Goal: Task Accomplishment & Management: Manage account settings

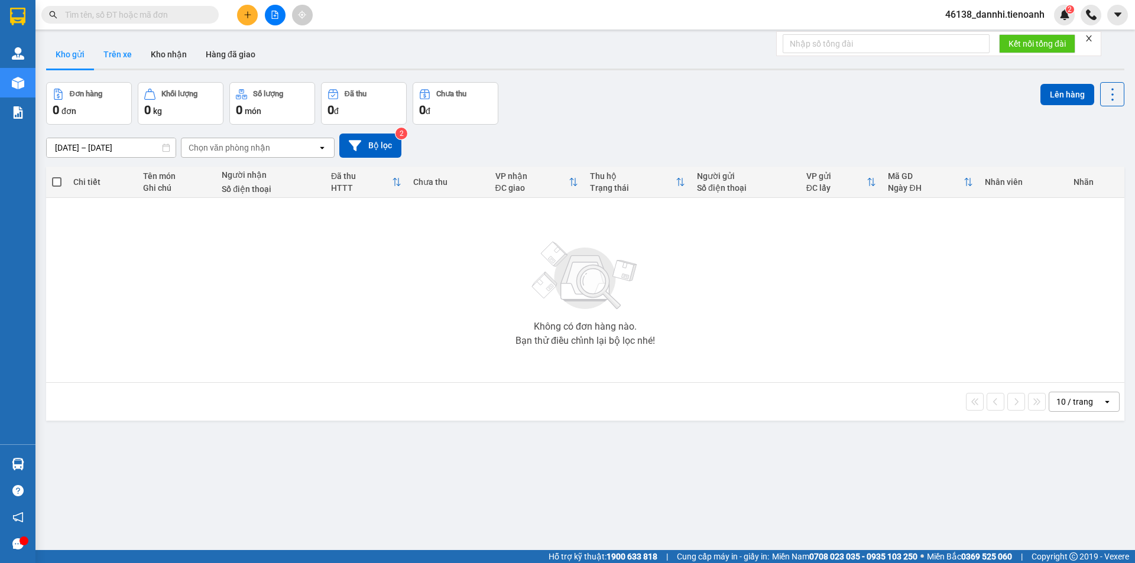
click at [135, 54] on button "Trên xe" at bounding box center [117, 54] width 47 height 28
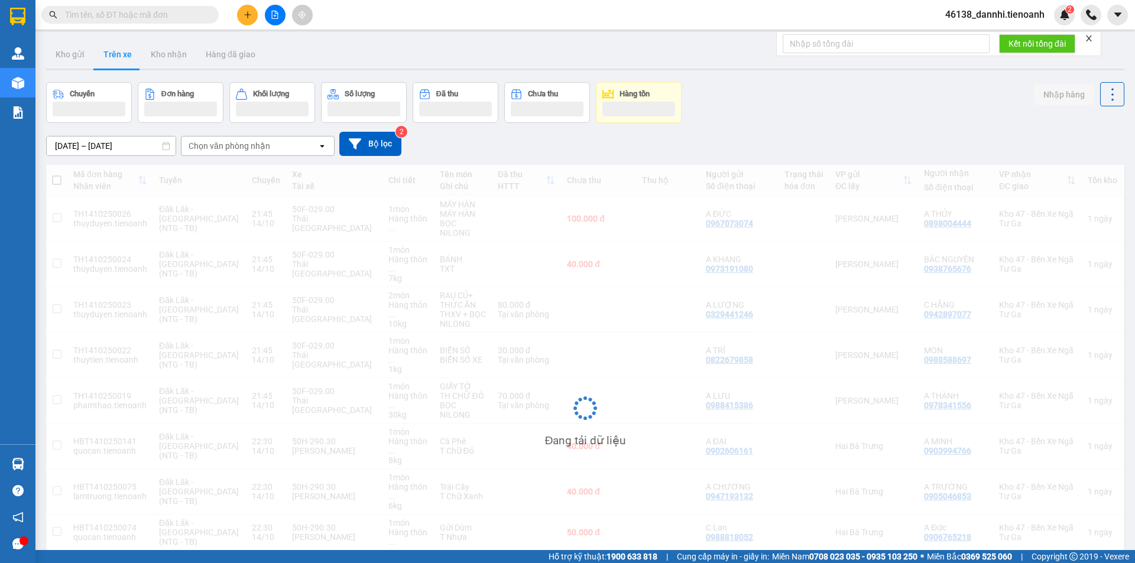
click at [255, 145] on div "Chọn văn phòng nhận" at bounding box center [230, 146] width 82 height 12
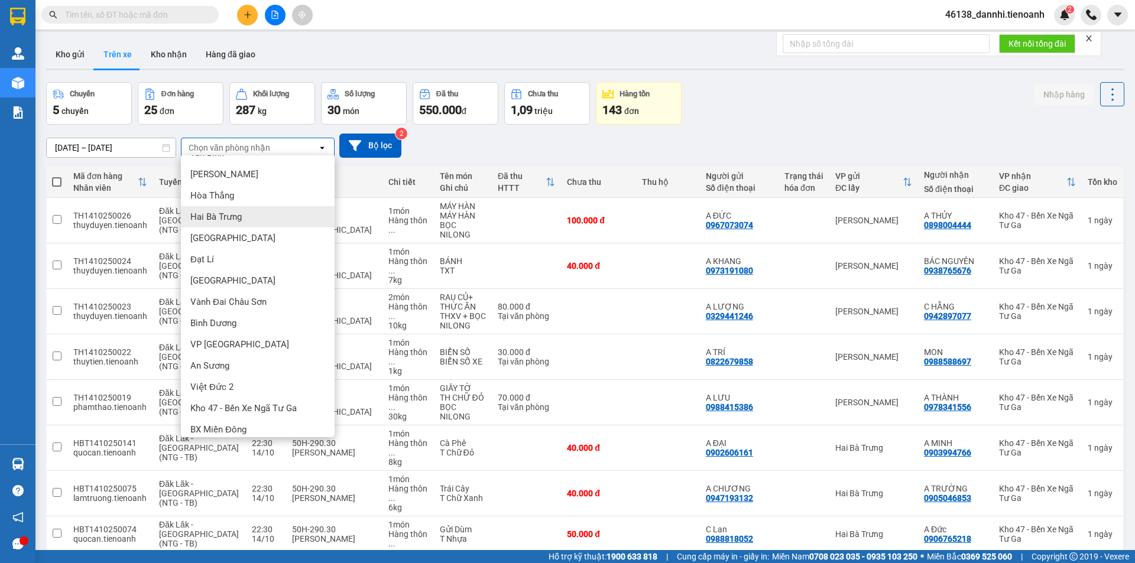
scroll to position [25, 0]
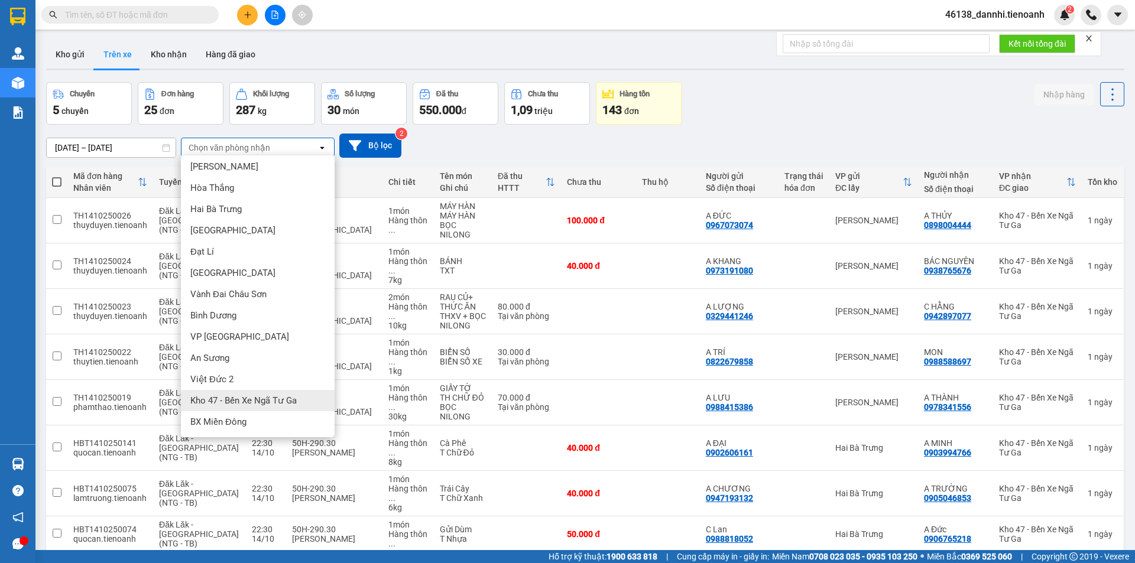
drag, startPoint x: 244, startPoint y: 405, endPoint x: 236, endPoint y: 392, distance: 15.9
click at [244, 404] on span "Kho 47 - Bến Xe Ngã Tư Ga" at bounding box center [243, 401] width 106 height 12
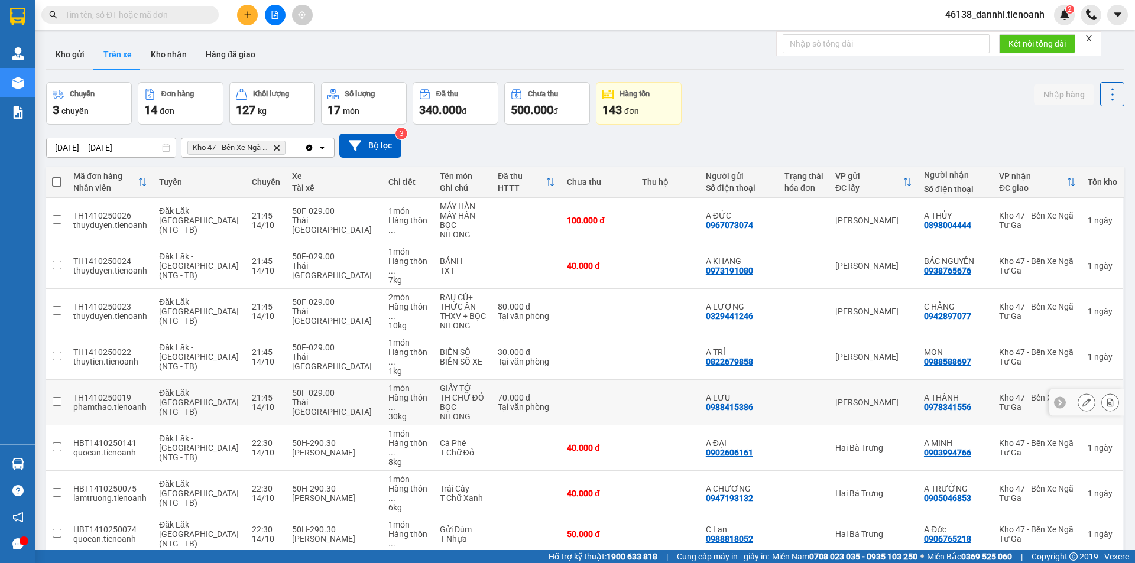
scroll to position [54, 0]
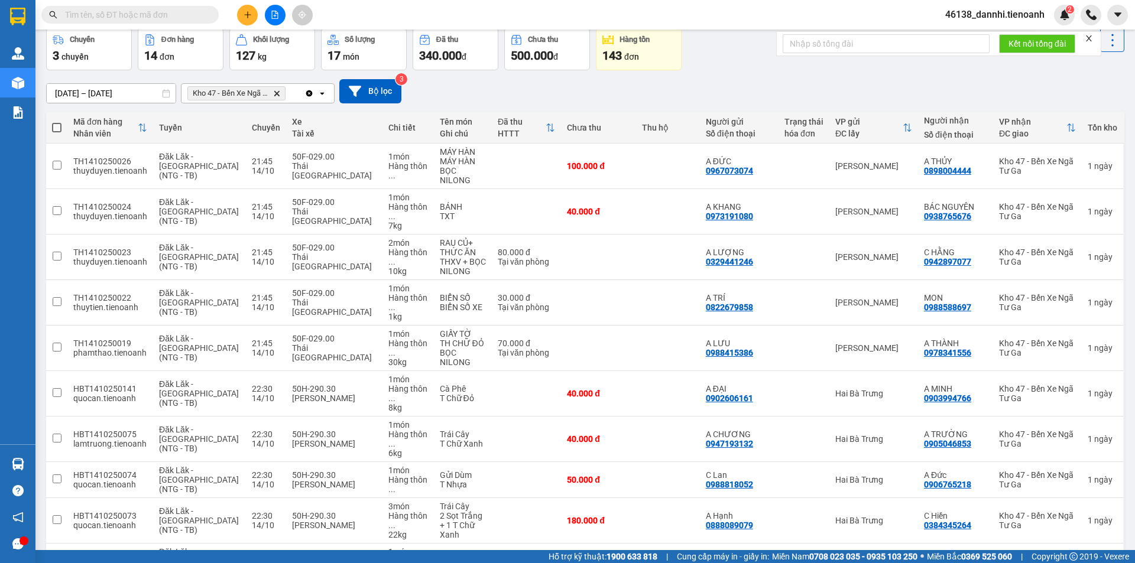
click at [1069, 494] on div "100 / trang" at bounding box center [1075, 487] width 71 height 21
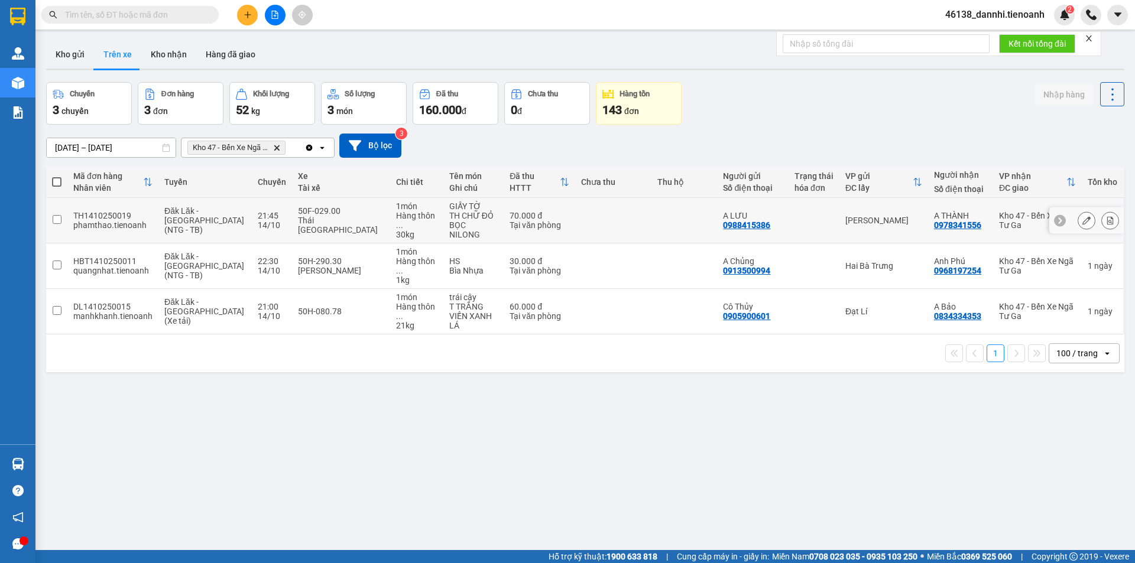
click at [575, 214] on td at bounding box center [613, 221] width 76 height 46
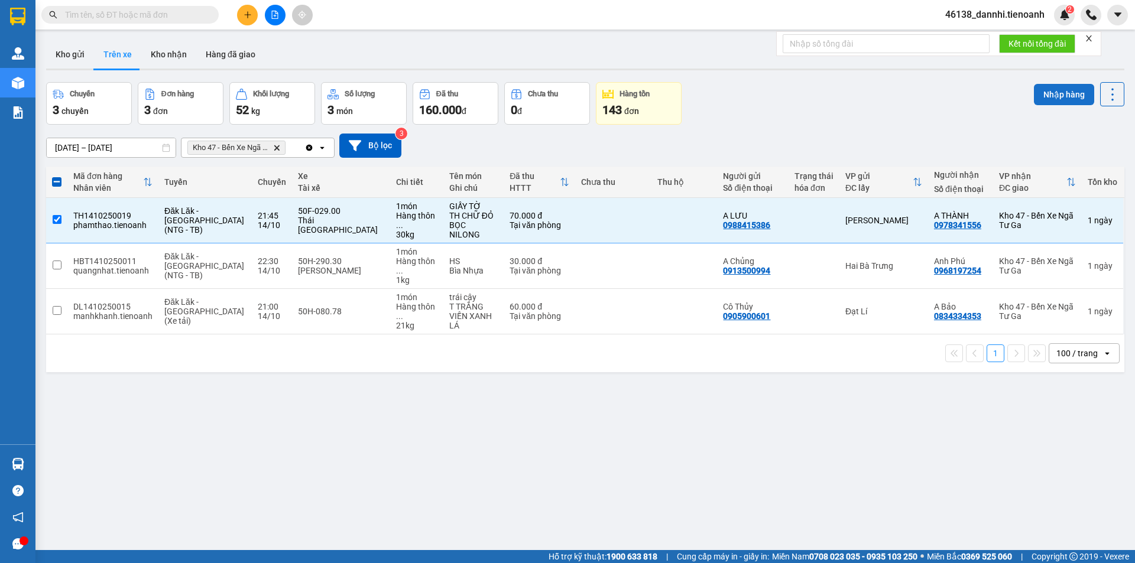
click at [1047, 92] on button "Nhập hàng" at bounding box center [1064, 94] width 60 height 21
click at [1089, 37] on div "Nhập hàng thành công Close" at bounding box center [1040, 25] width 170 height 32
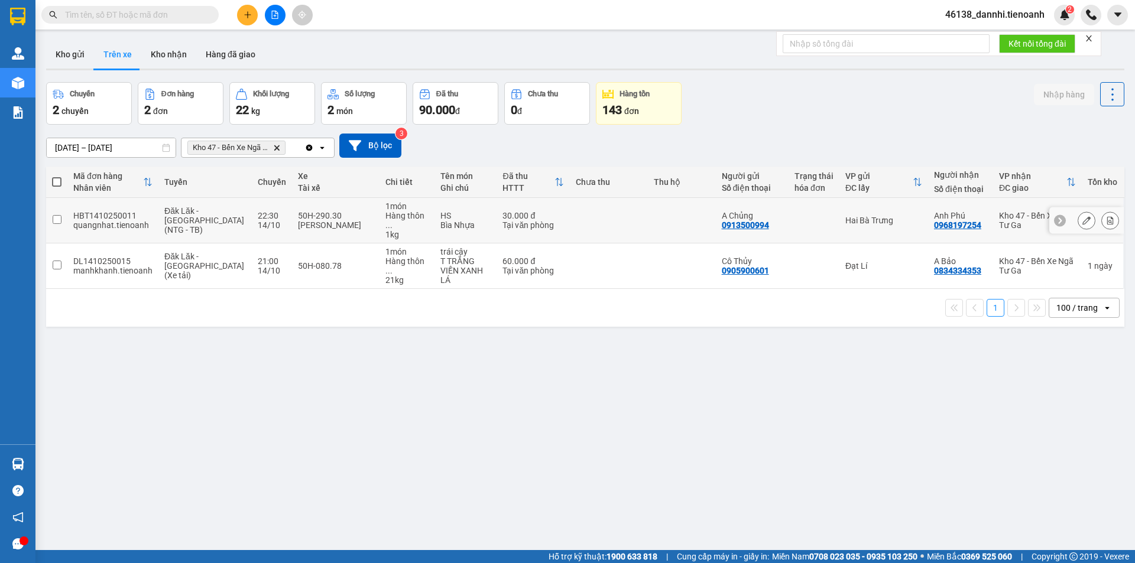
click at [656, 220] on td at bounding box center [682, 221] width 68 height 46
checkbox input "true"
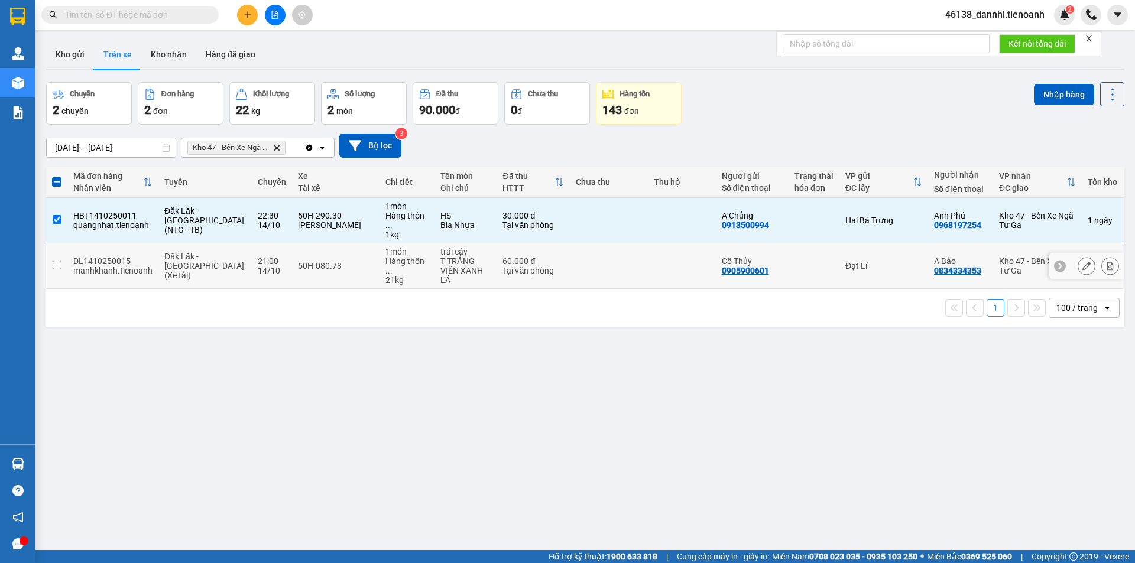
click at [648, 257] on td at bounding box center [682, 267] width 68 height 46
checkbox input "true"
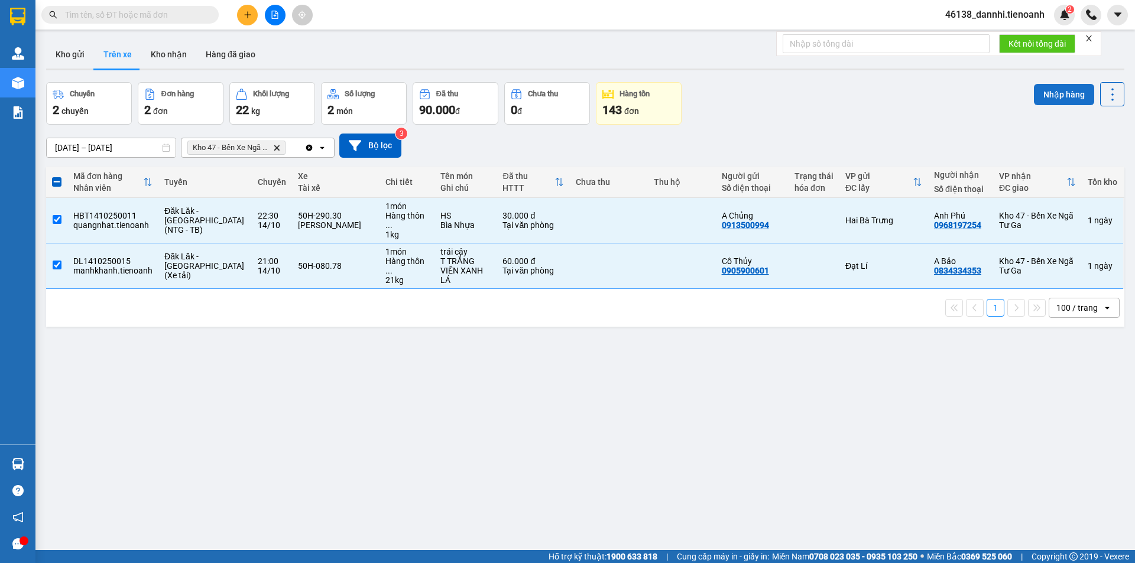
click at [1063, 99] on button "Nhập hàng" at bounding box center [1064, 94] width 60 height 21
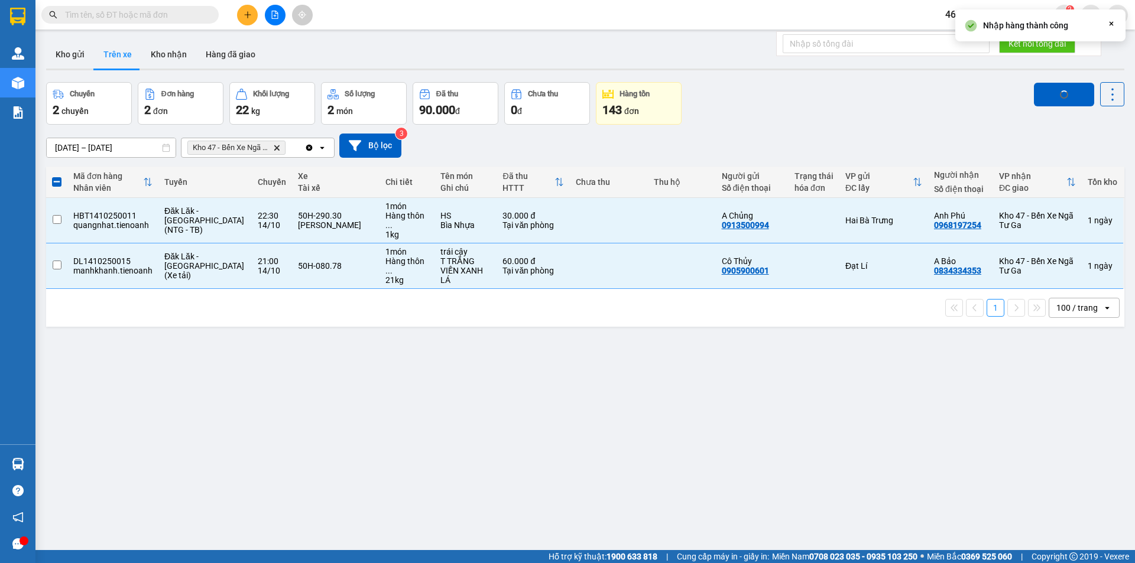
checkbox input "false"
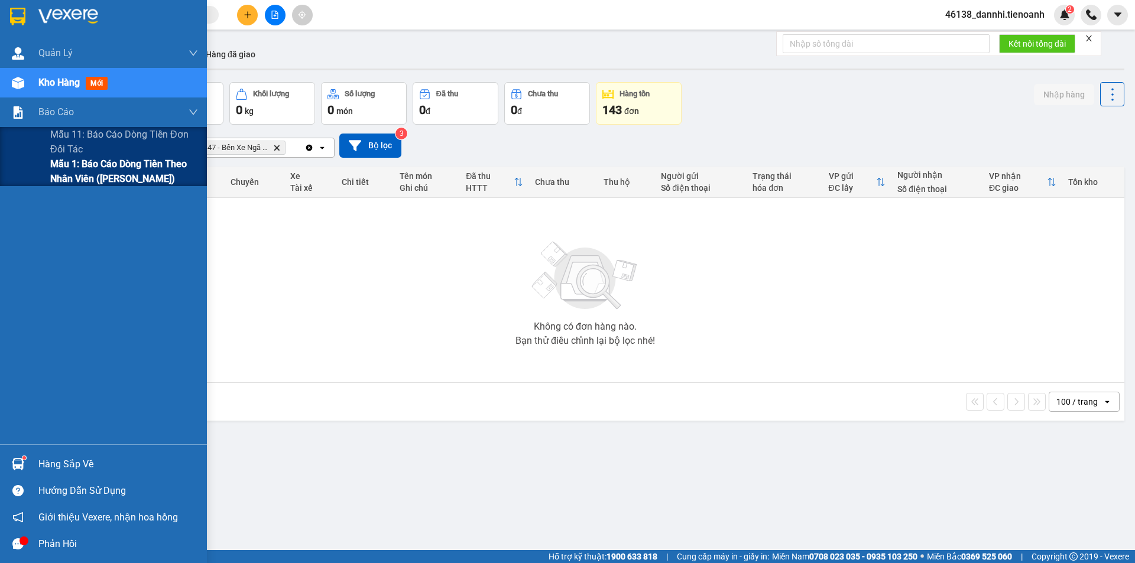
click at [111, 164] on span "Mẫu 1: Báo cáo dòng tiền theo nhân viên ([PERSON_NAME])" at bounding box center [124, 172] width 148 height 30
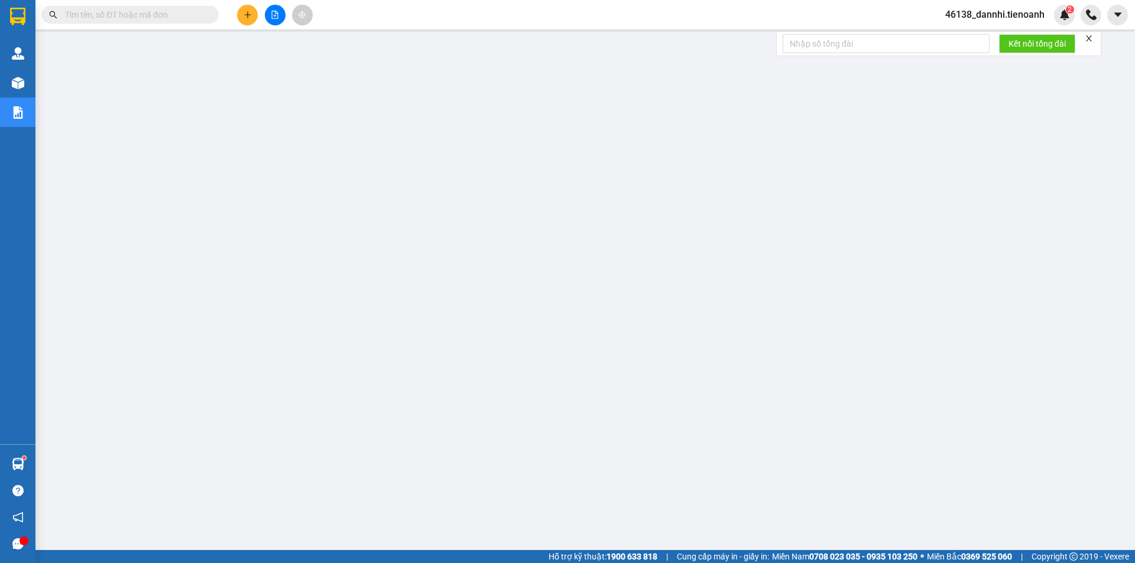
click at [145, 13] on input "text" at bounding box center [134, 14] width 139 height 13
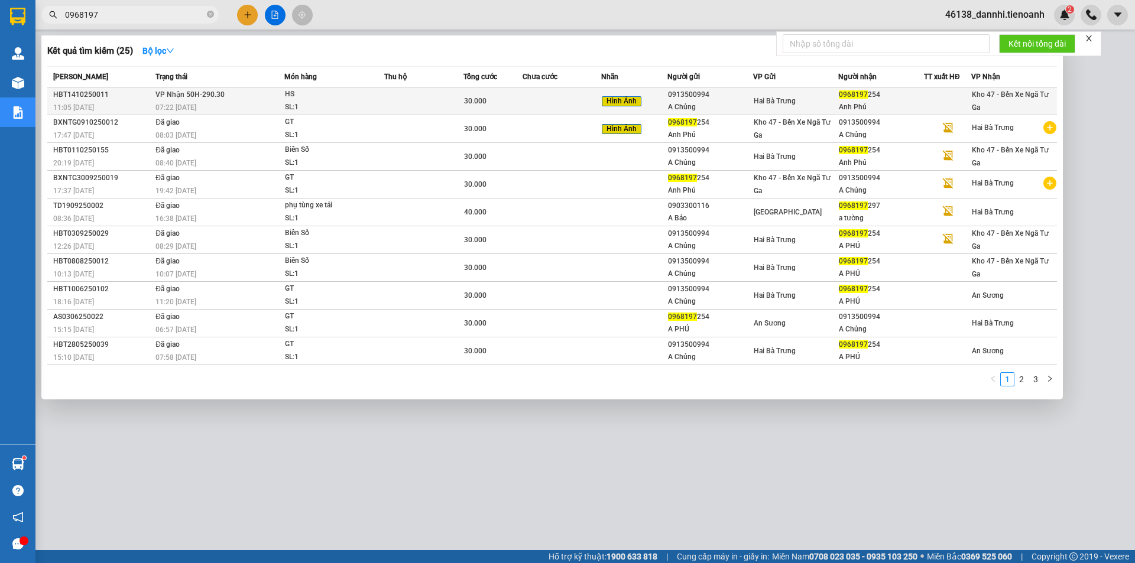
type input "0968197"
click at [285, 101] on div "SL: 1" at bounding box center [329, 107] width 89 height 13
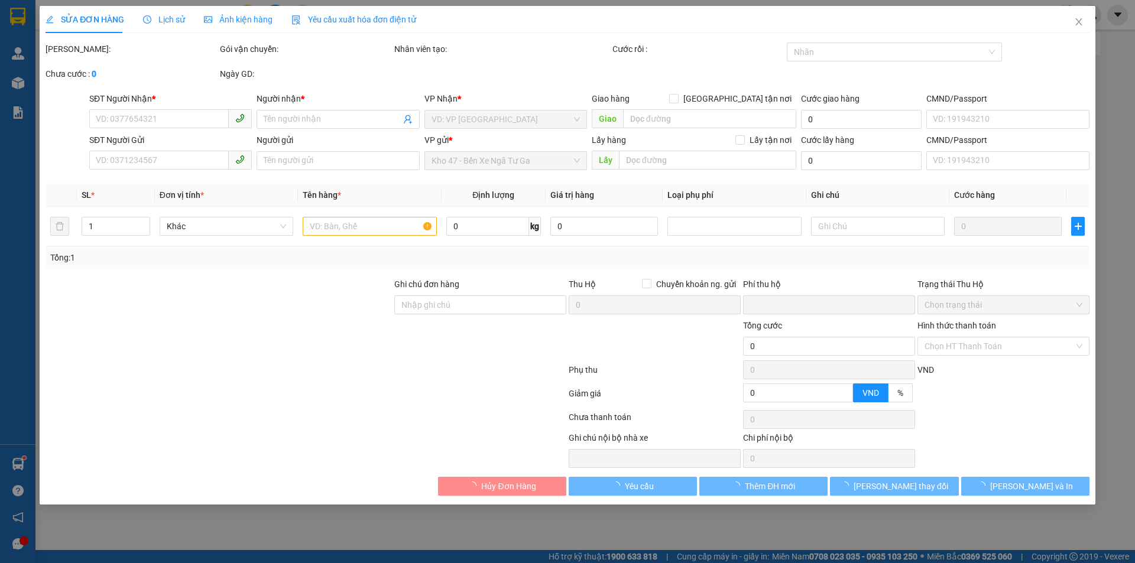
type input "0968197254"
type input "Anh Phú"
type input "0913500994"
type input "A Chủng"
type input "0"
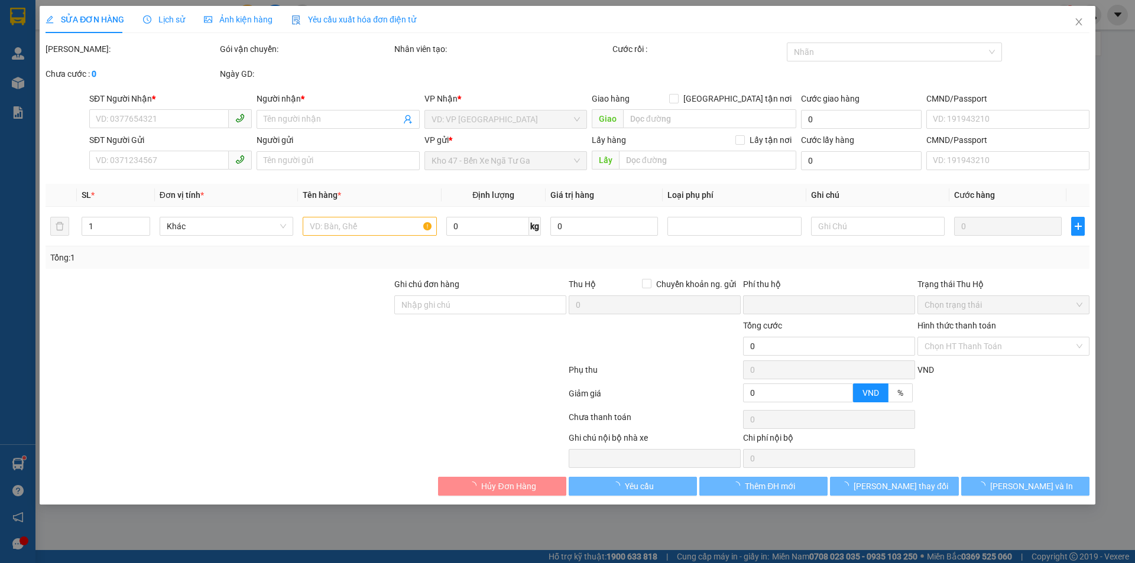
type input "30.000"
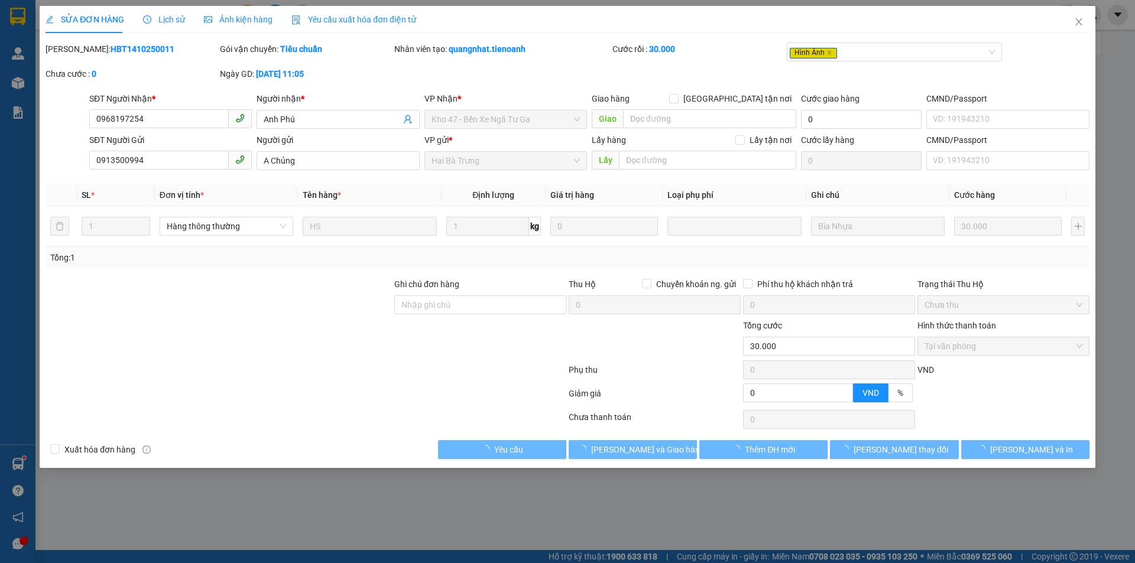
click at [256, 21] on span "Ảnh kiện hàng" at bounding box center [238, 19] width 69 height 9
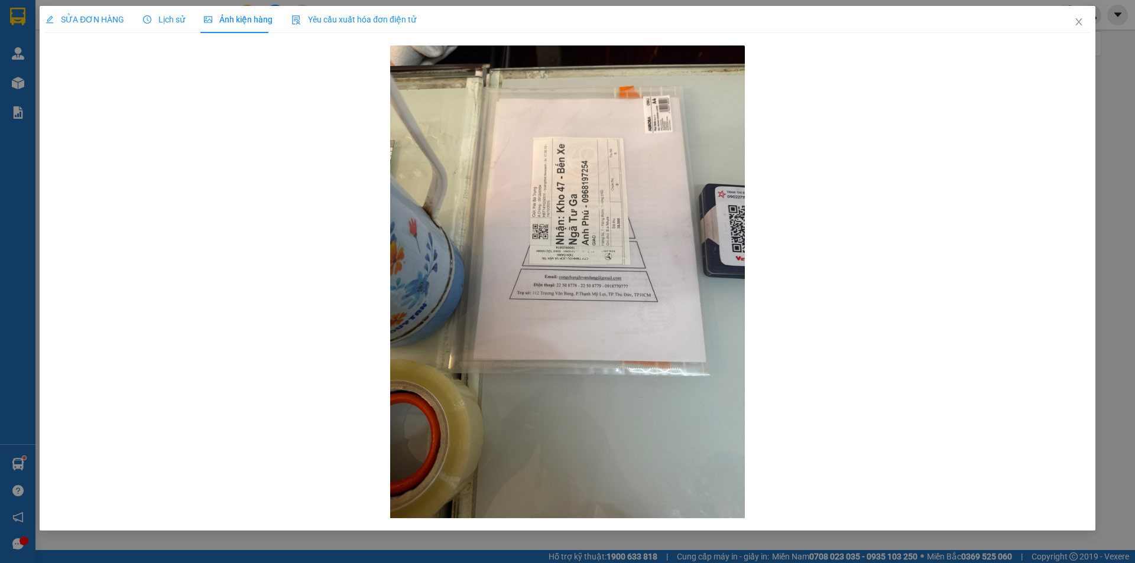
click at [83, 15] on span "SỬA ĐƠN HÀNG" at bounding box center [85, 19] width 79 height 9
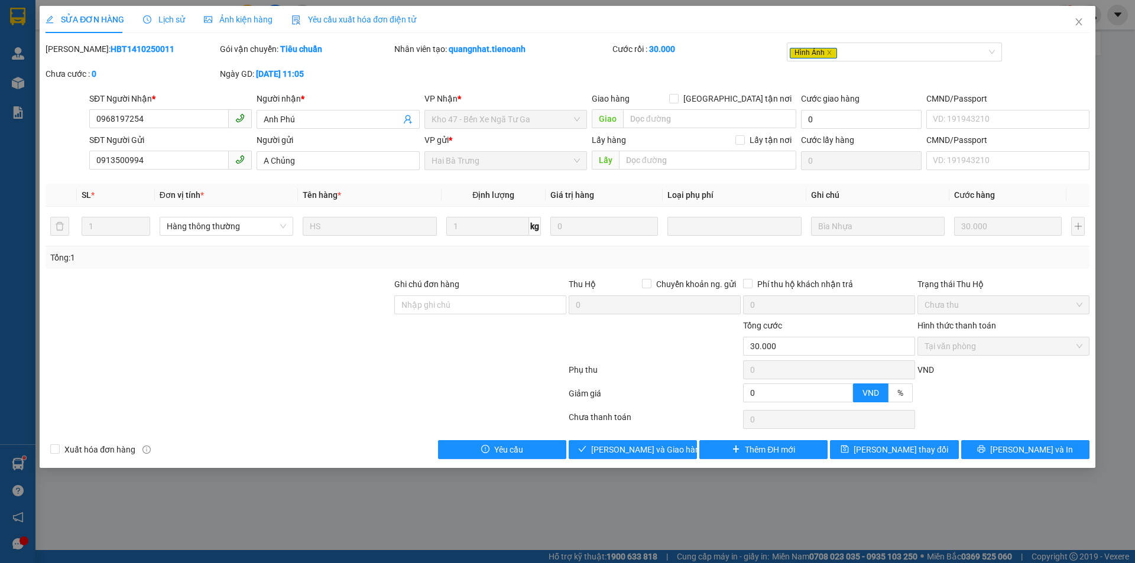
click at [628, 440] on div "Total Paid Fee 30.000 Total UnPaid Fee 0 Cash Collection Total Fee Mã ĐH: HBT14…" at bounding box center [568, 251] width 1044 height 417
click at [628, 451] on span "[PERSON_NAME] và Giao hàng" at bounding box center [647, 449] width 113 height 13
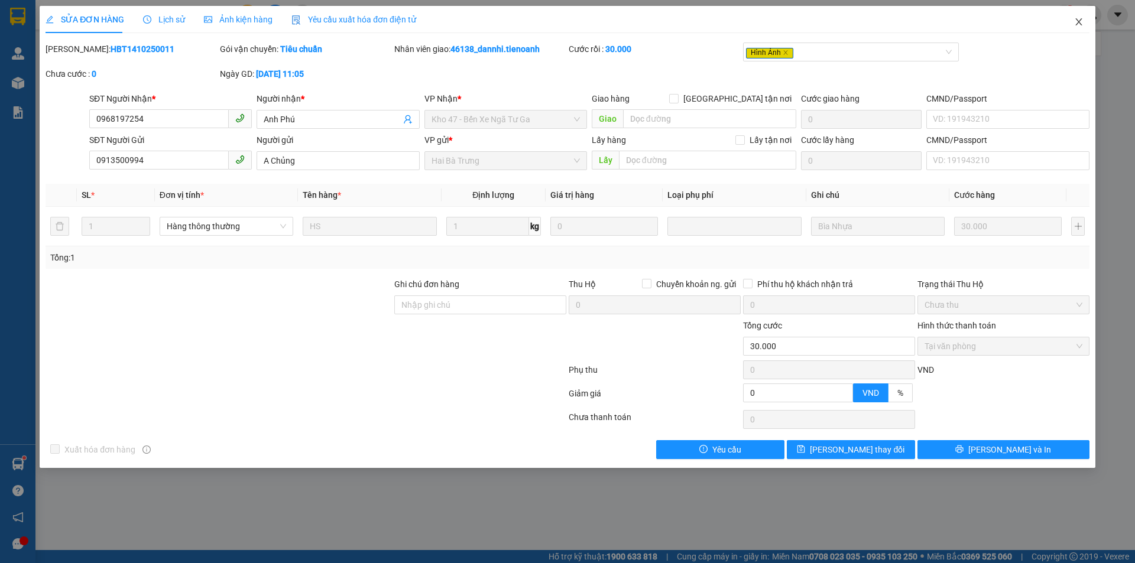
click at [1080, 23] on icon "close" at bounding box center [1078, 21] width 9 height 9
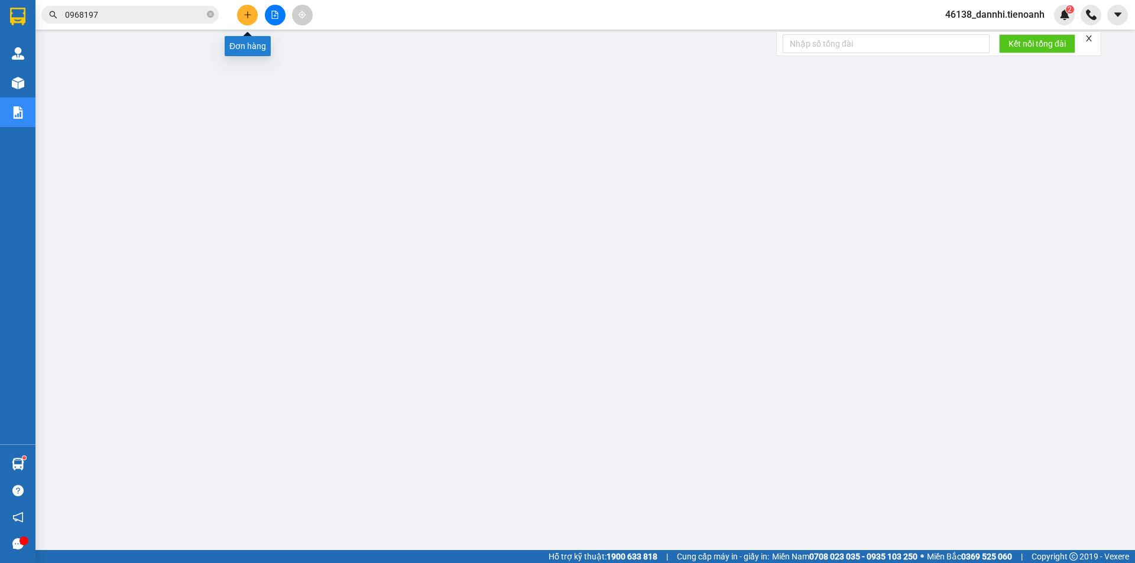
click at [242, 22] on button at bounding box center [247, 15] width 21 height 21
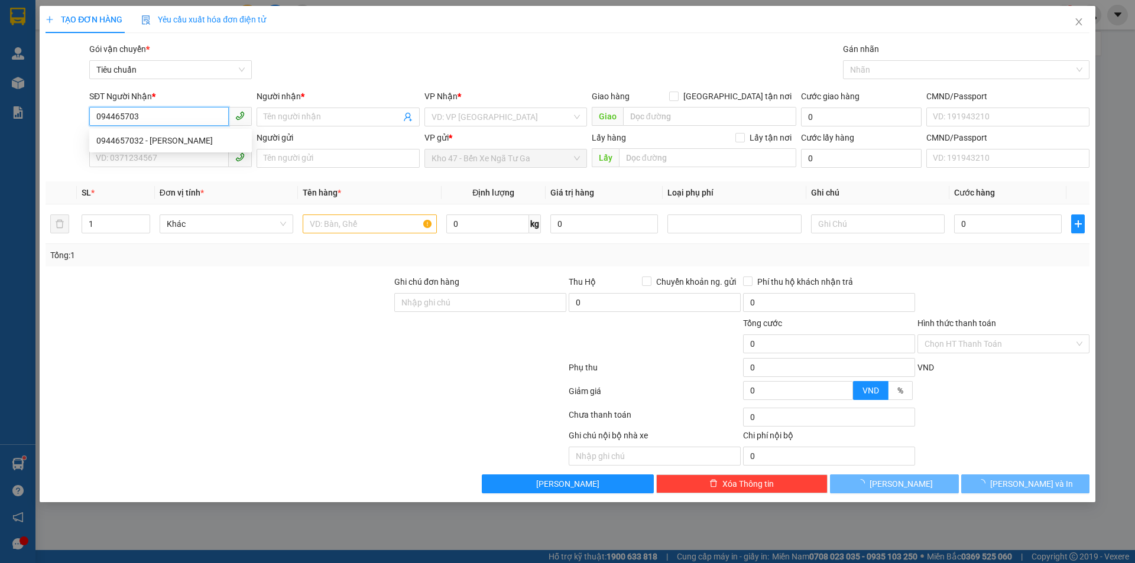
type input "0944657032"
click at [150, 139] on div "0944657032 - [PERSON_NAME]" at bounding box center [170, 140] width 148 height 13
type input "C Anh"
type input "ĐOÀN KẾT"
type input "90.000"
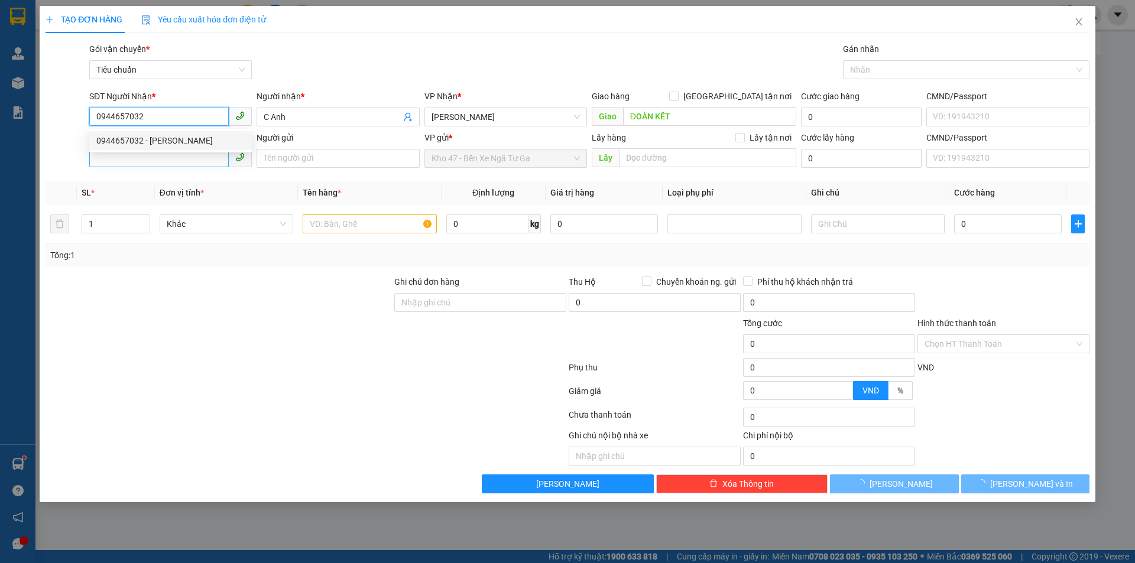
type input "90.000"
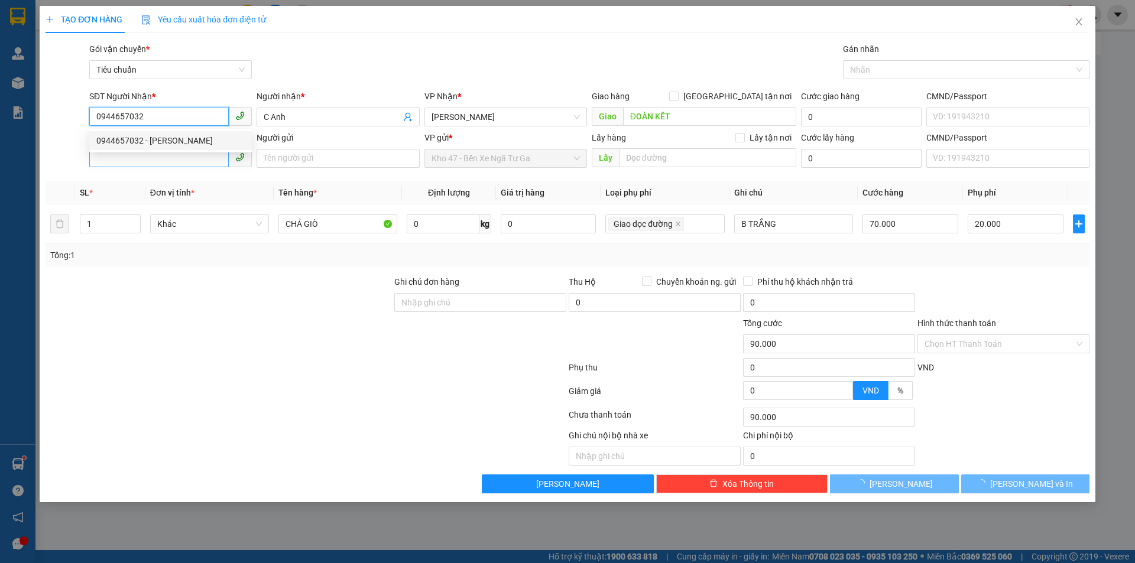
type input "0944657032"
click at [158, 158] on input "SĐT Người Gửi" at bounding box center [158, 157] width 139 height 19
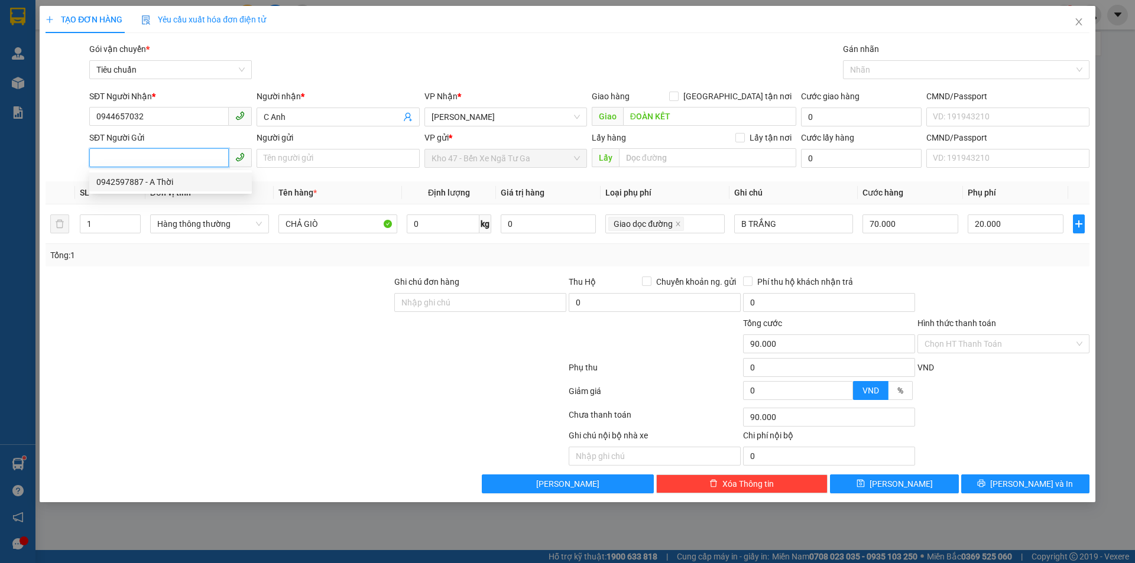
click at [174, 188] on div "0942597887 - A Thời" at bounding box center [170, 182] width 148 height 13
type input "0942597887"
type input "A Thời"
click at [922, 62] on div "Nhãn" at bounding box center [966, 69] width 246 height 19
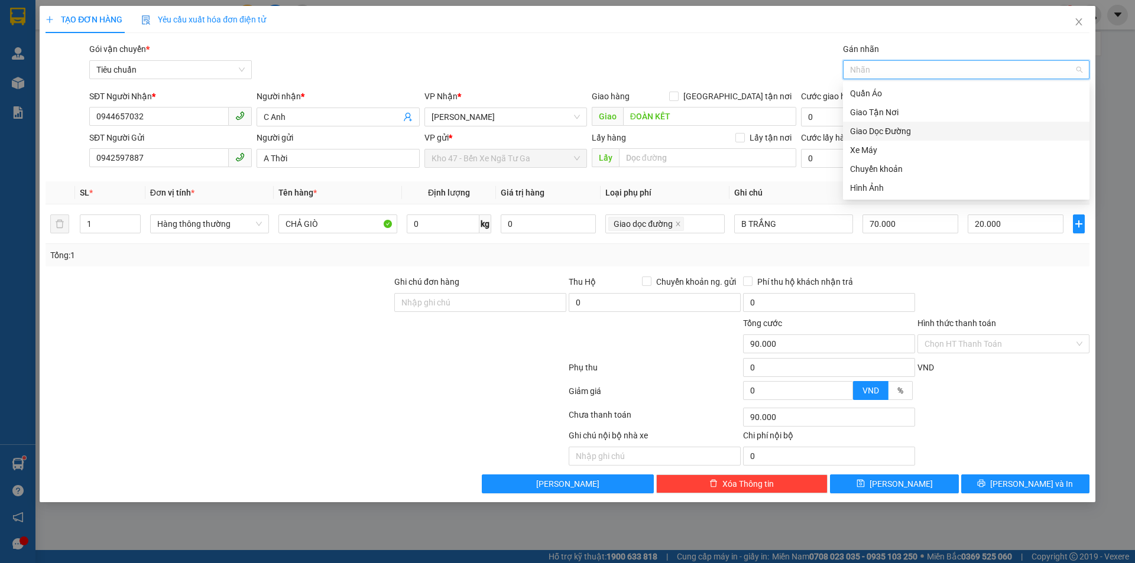
click at [904, 128] on div "Giao Dọc Đường" at bounding box center [966, 131] width 232 height 13
click at [888, 183] on div "Hình Ảnh" at bounding box center [966, 187] width 232 height 13
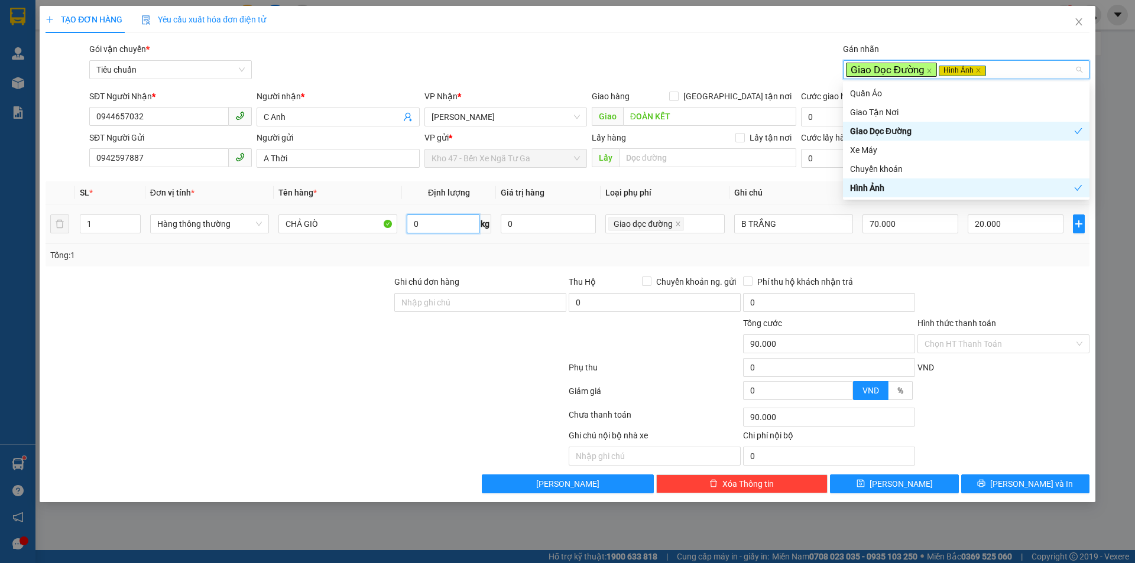
click at [435, 226] on input "0" at bounding box center [443, 224] width 72 height 19
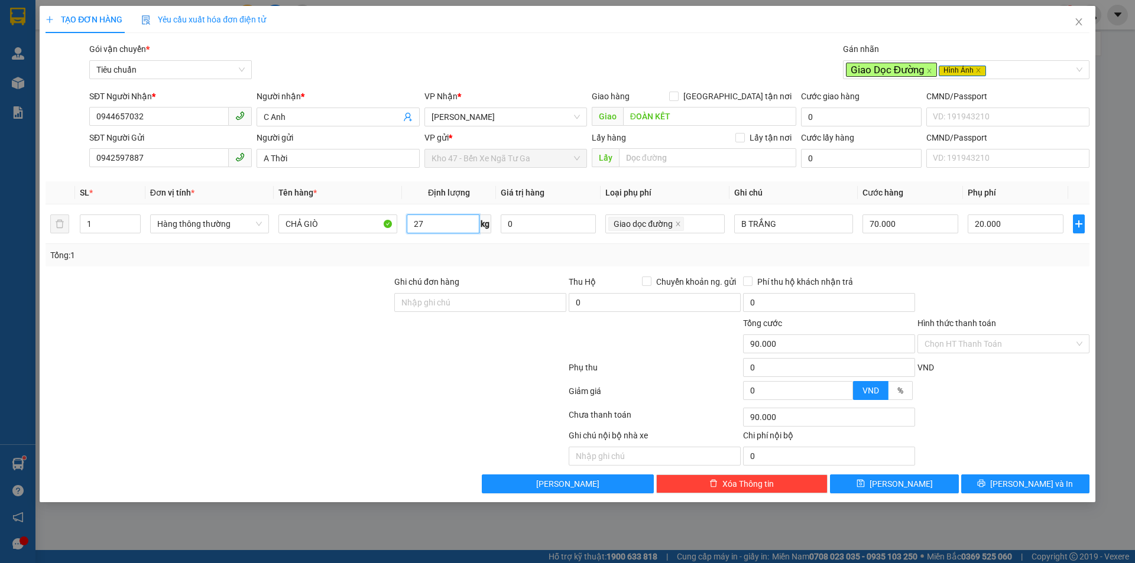
type input "27"
drag, startPoint x: 476, startPoint y: 261, endPoint x: 622, endPoint y: 244, distance: 147.0
click at [475, 261] on div "Tổng: 1" at bounding box center [567, 255] width 1034 height 13
type input "85.000"
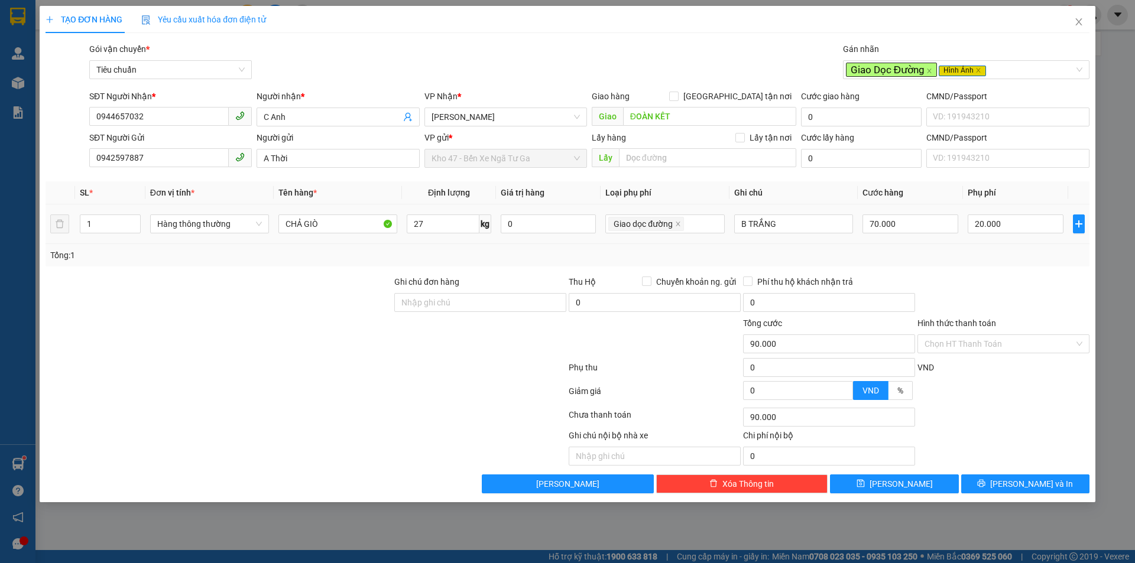
type input "65.000"
click at [1029, 339] on input "Hình thức thanh toán" at bounding box center [999, 344] width 150 height 18
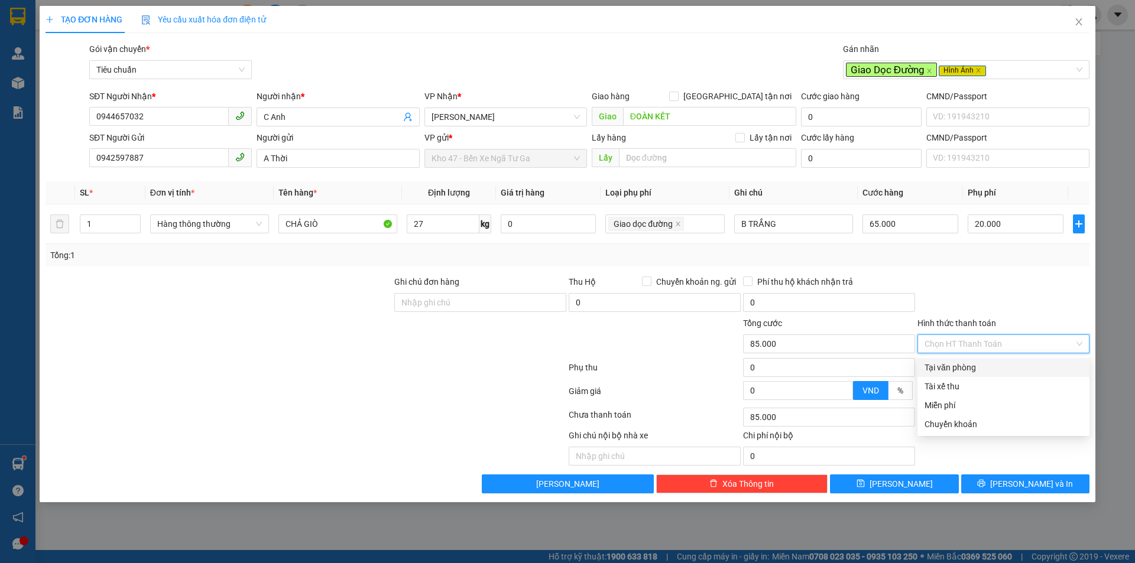
click at [995, 261] on div "Tổng: 1" at bounding box center [567, 255] width 1034 height 13
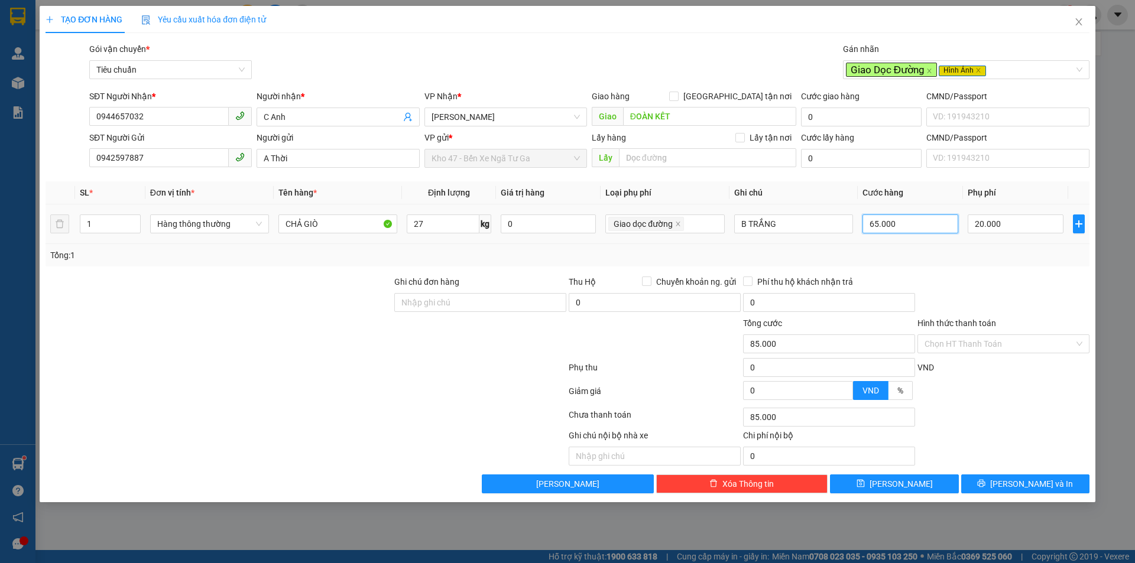
click at [872, 228] on input "65.000" at bounding box center [910, 224] width 96 height 19
type input "20.007"
type input "7"
type input "20.070"
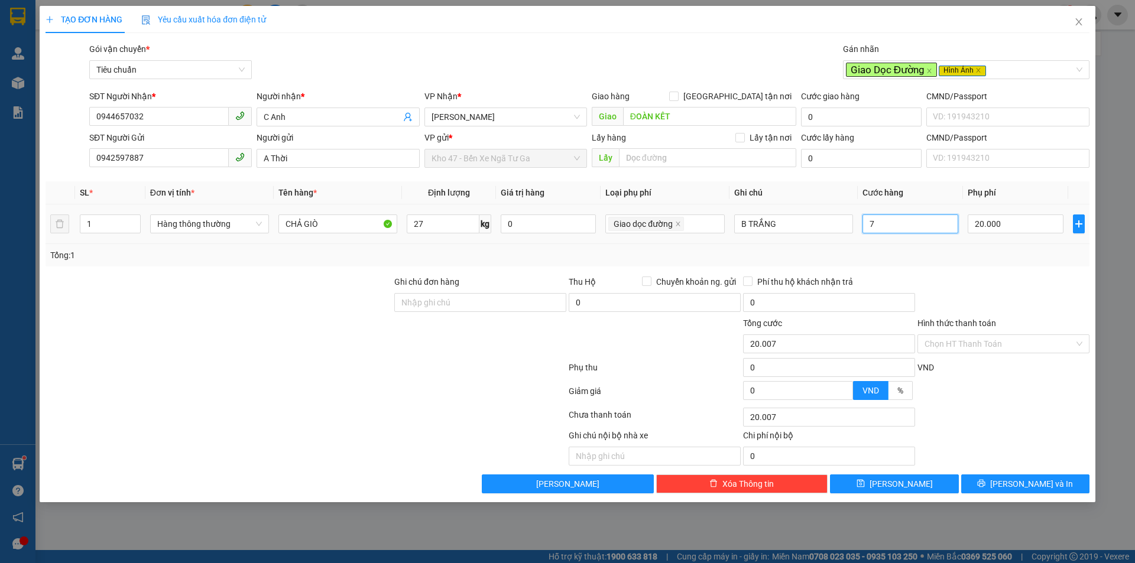
type input "20.070"
type input "70"
type input "90.000"
type input "70.000"
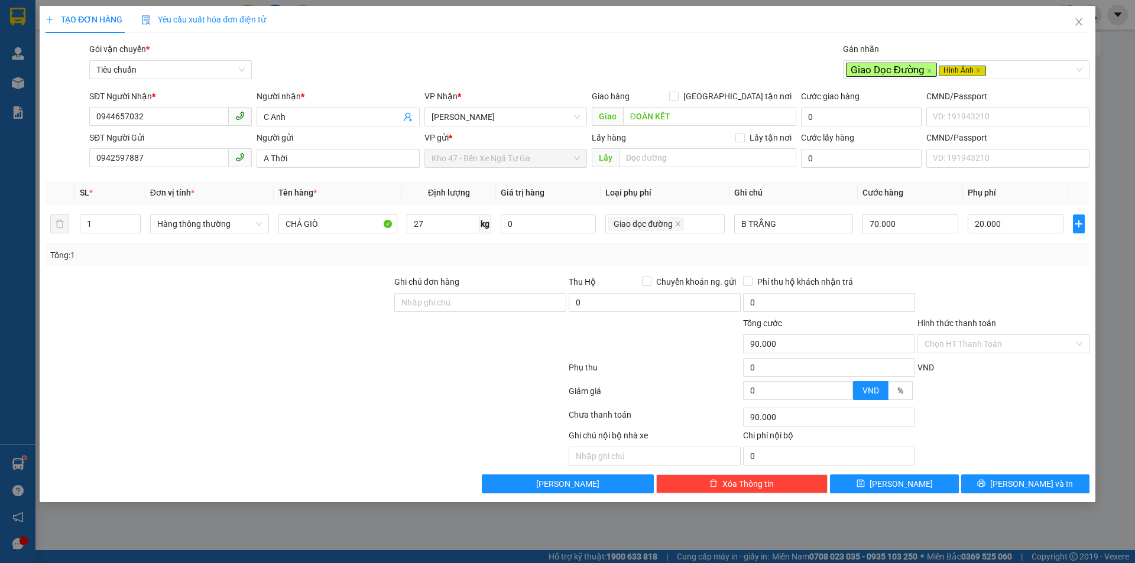
click at [980, 268] on div "Transit Pickup Surcharge Ids Transit Deliver Surcharge Ids Transit Deliver Surc…" at bounding box center [568, 268] width 1044 height 451
click at [1007, 349] on input "Hình thức thanh toán" at bounding box center [999, 344] width 150 height 18
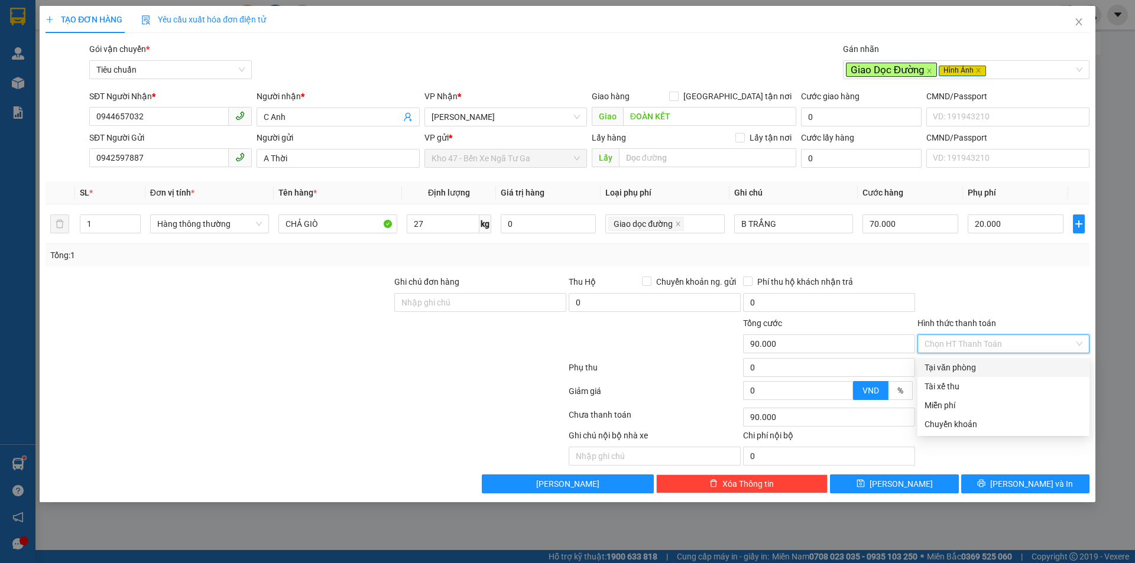
click at [1004, 364] on div "Tại văn phòng" at bounding box center [1003, 367] width 158 height 13
type input "0"
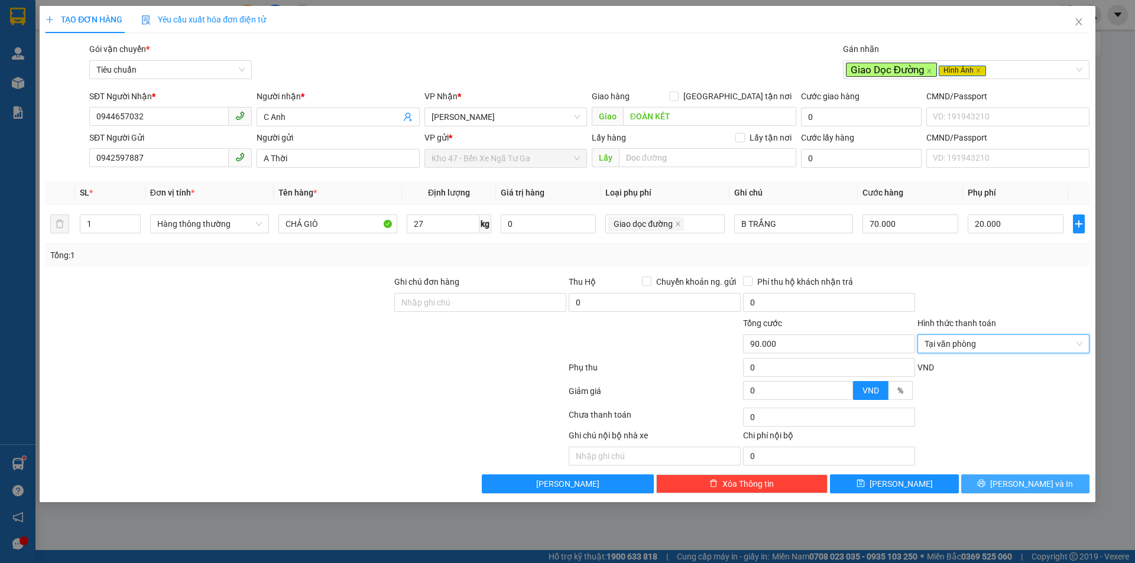
click at [1026, 483] on span "[PERSON_NAME] và In" at bounding box center [1031, 484] width 83 height 13
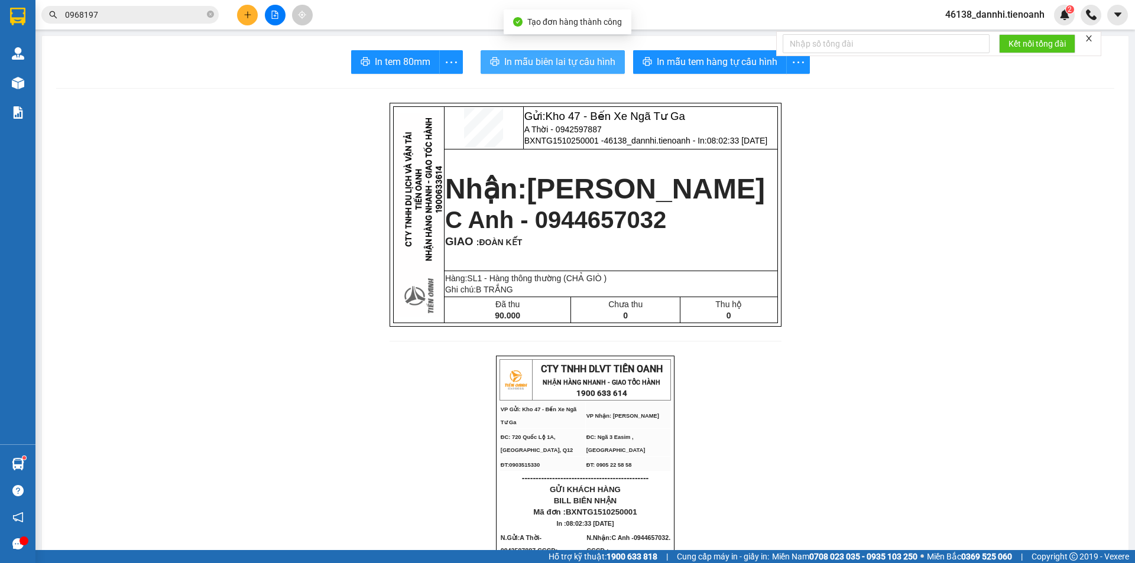
click at [583, 53] on button "In mẫu biên lai tự cấu hình" at bounding box center [553, 62] width 144 height 24
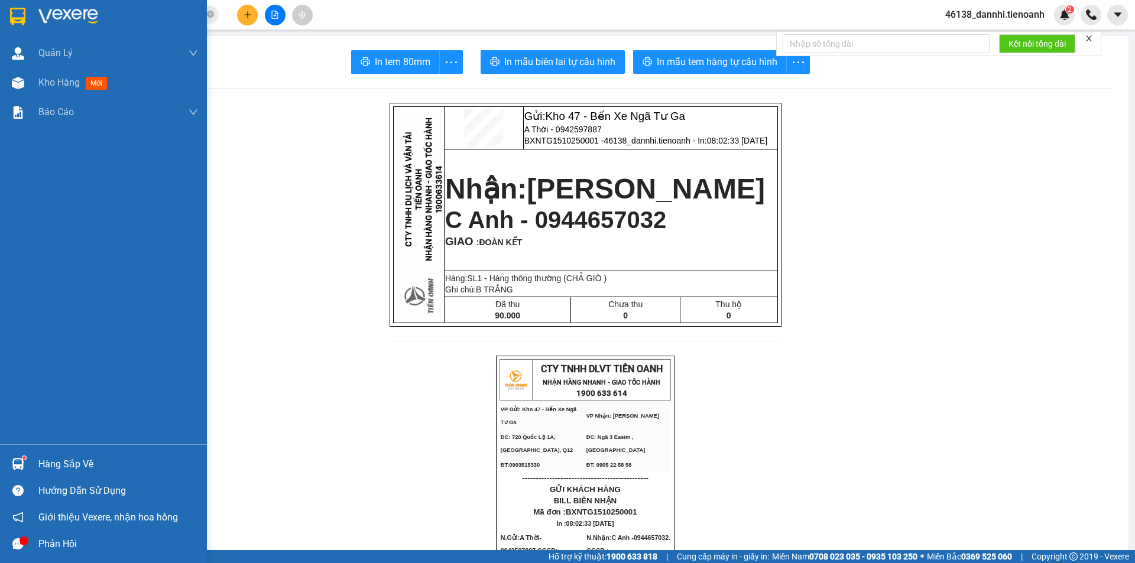
click at [27, 23] on div at bounding box center [18, 16] width 21 height 21
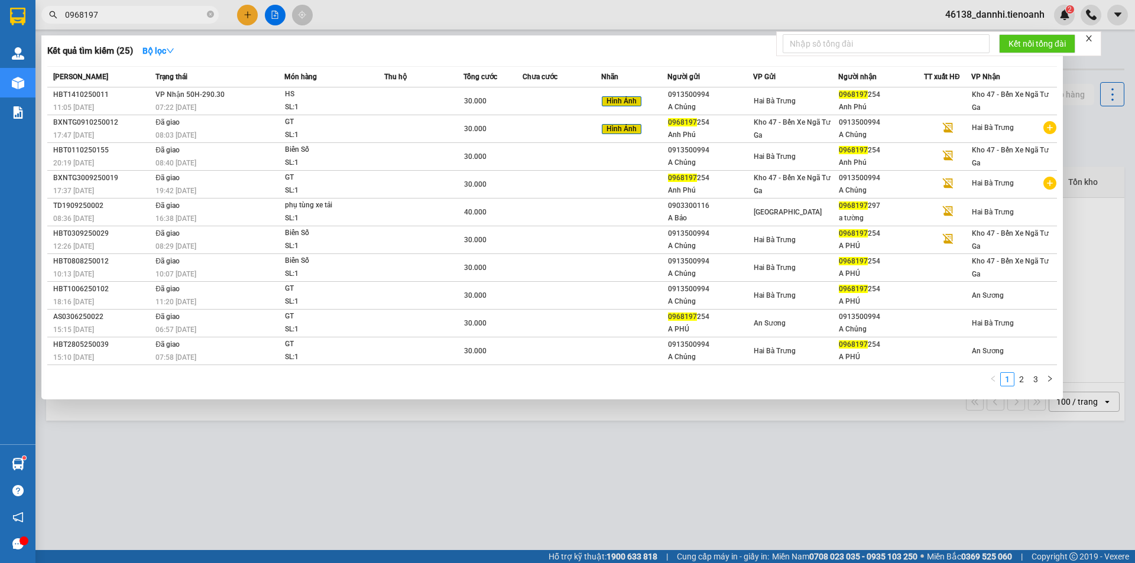
click at [161, 17] on input "0968197" at bounding box center [134, 14] width 139 height 13
click at [381, 12] on div at bounding box center [567, 281] width 1135 height 563
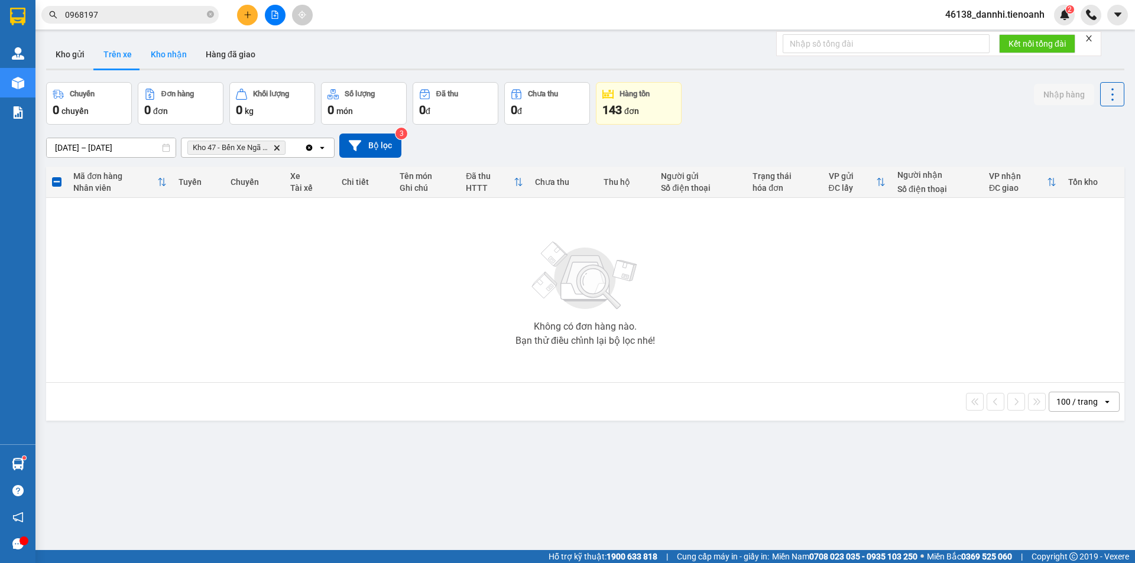
click at [185, 49] on button "Kho nhận" at bounding box center [168, 54] width 55 height 28
type input "[DATE] – [DATE]"
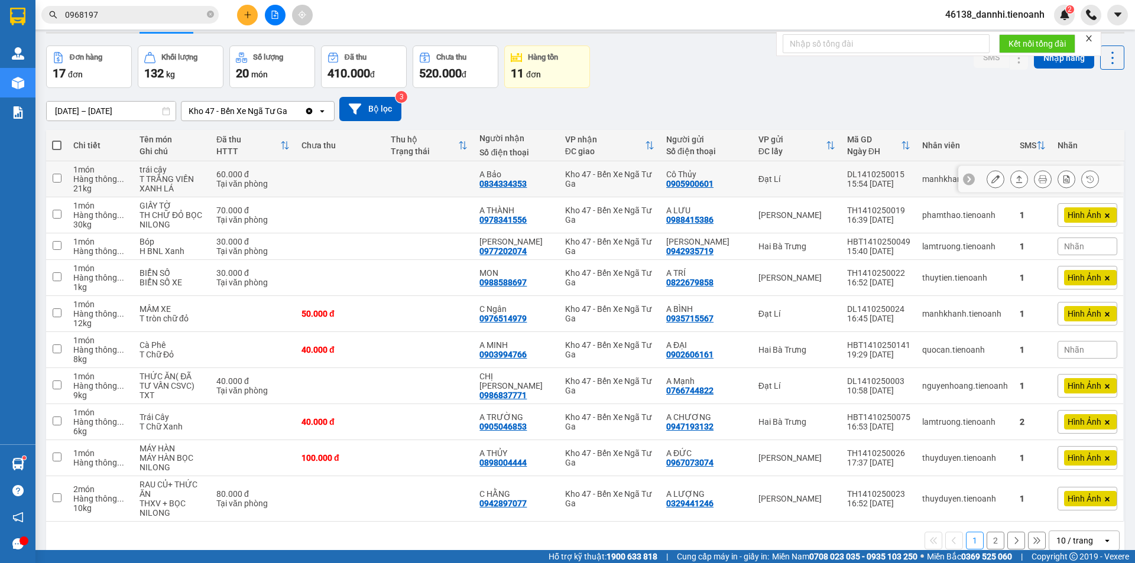
scroll to position [57, 0]
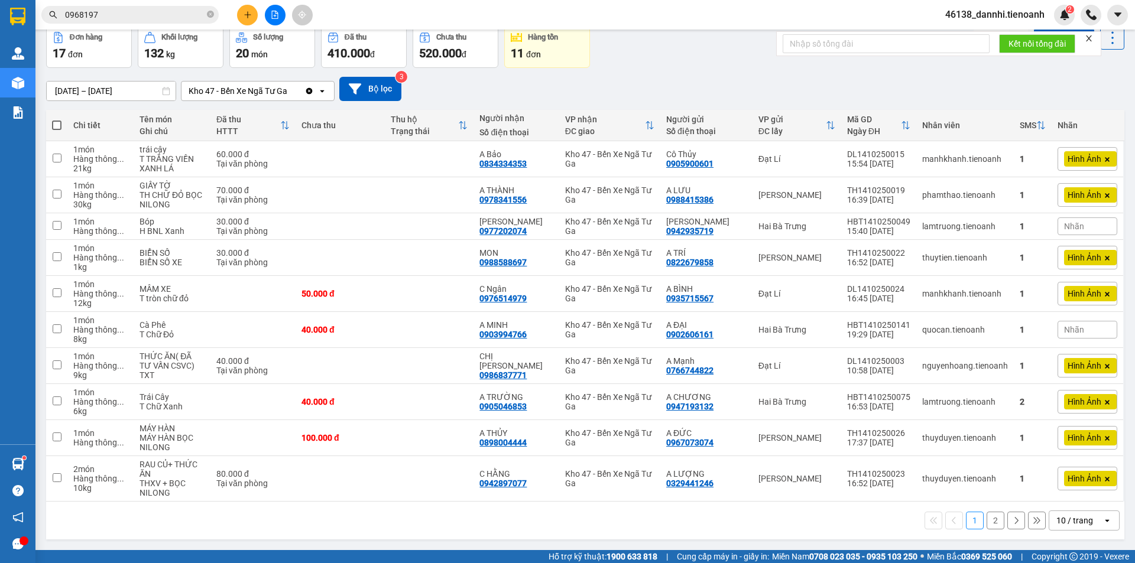
click at [1079, 524] on div "10 / trang" at bounding box center [1074, 521] width 37 height 12
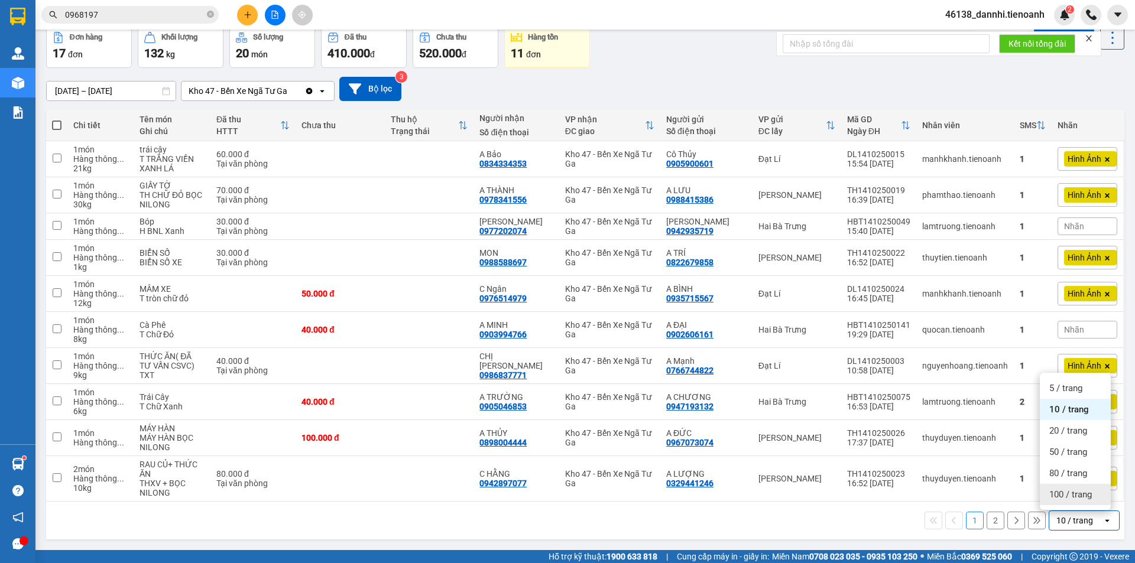
click at [1072, 494] on span "100 / trang" at bounding box center [1070, 495] width 43 height 12
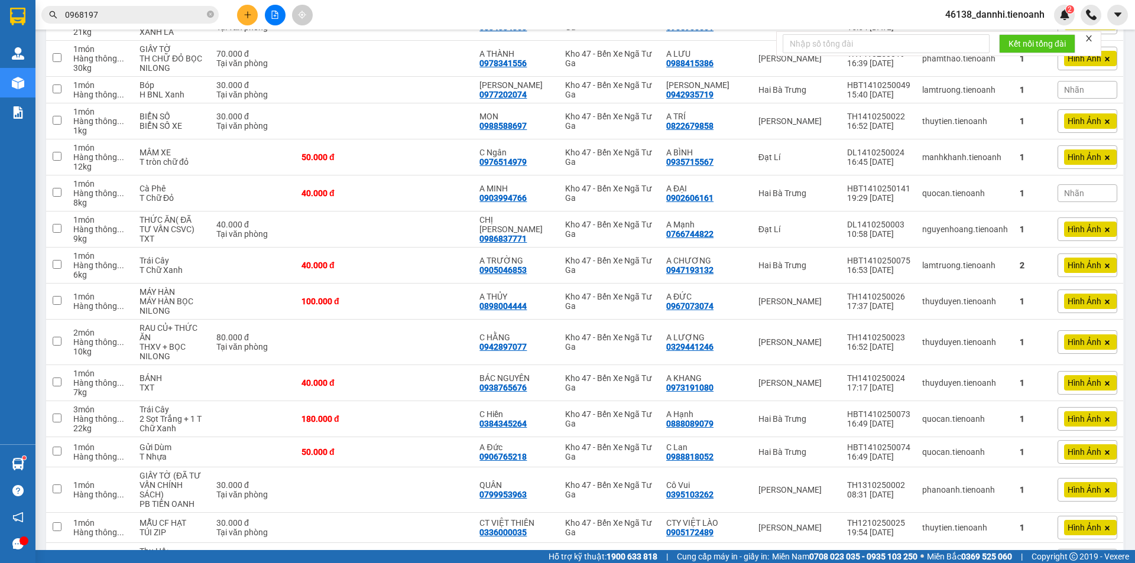
scroll to position [234, 0]
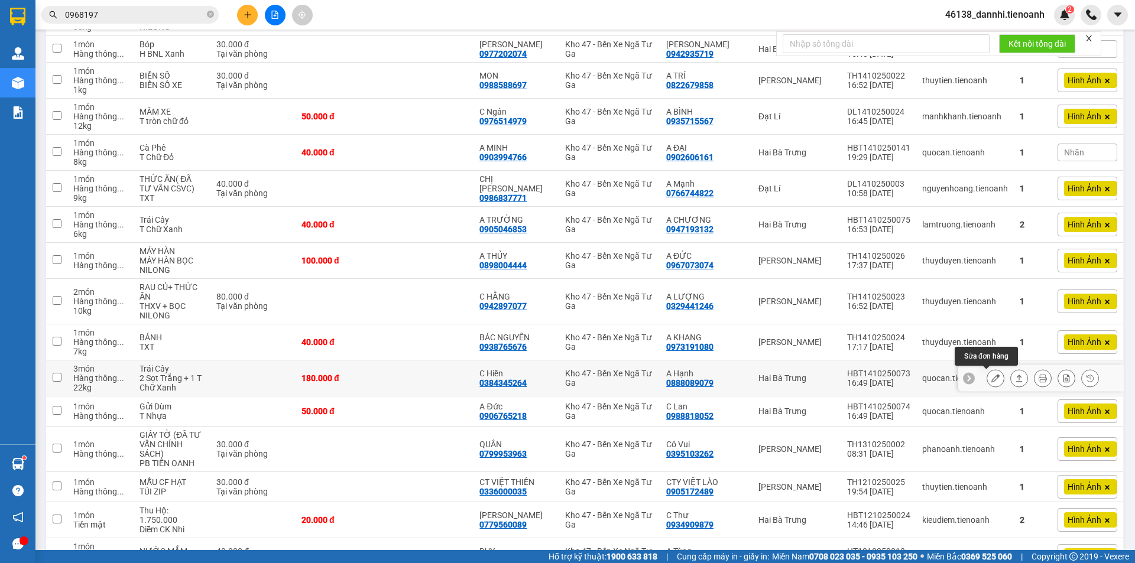
click at [991, 375] on icon at bounding box center [995, 378] width 8 height 8
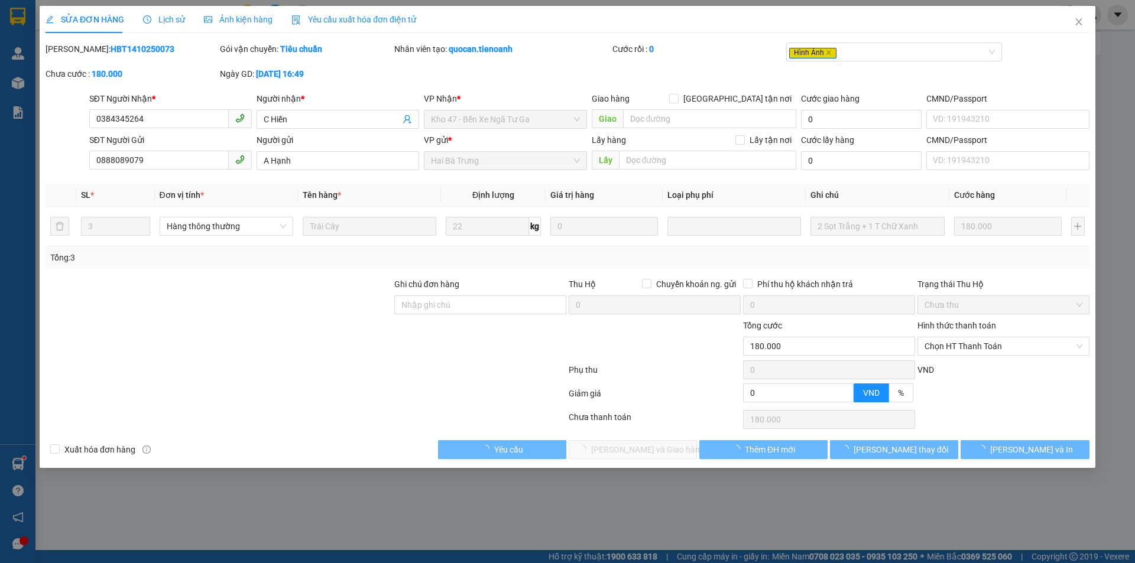
type input "0384345264"
type input "C Hiền"
type input "0888089079"
type input "A Hạnh"
type input "0"
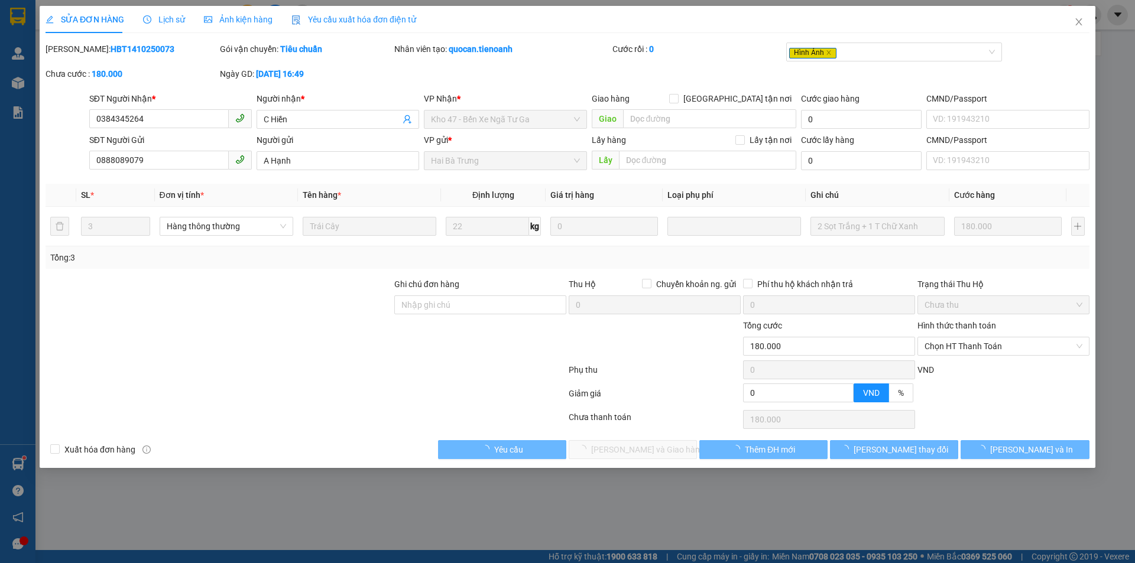
type input "180.000"
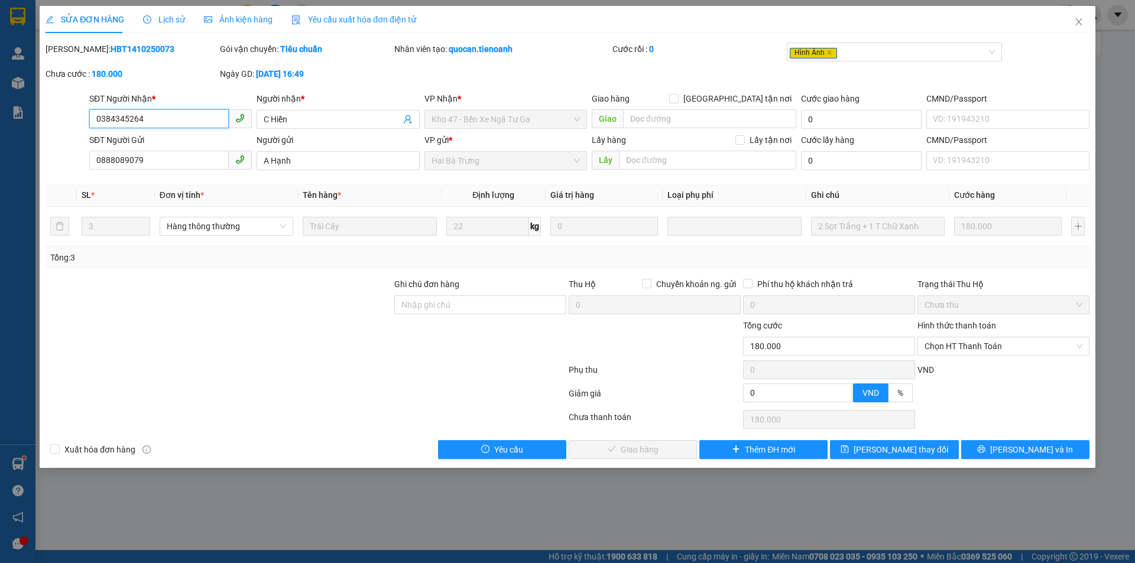
click at [202, 123] on input "0384345264" at bounding box center [158, 118] width 139 height 19
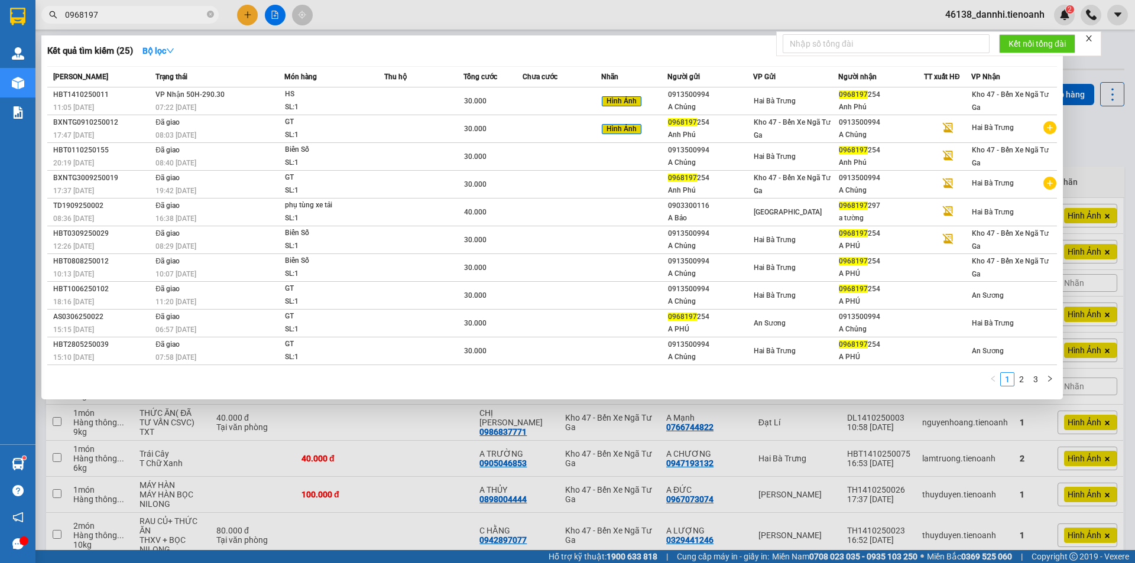
click at [123, 14] on input "0968197" at bounding box center [134, 14] width 139 height 13
paste input "384345264"
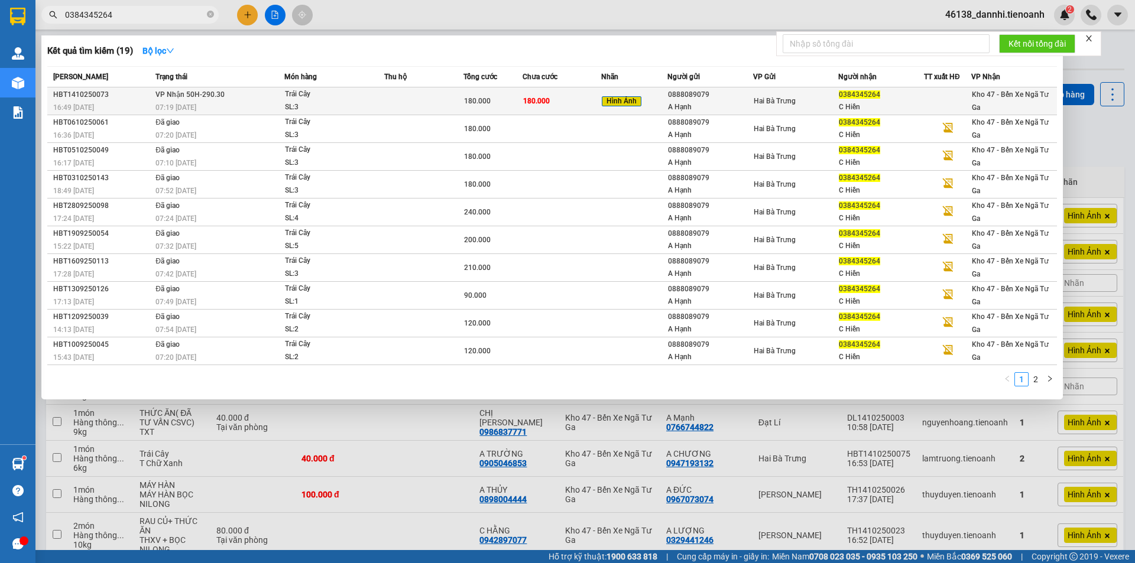
type input "0384345264"
click at [262, 96] on td "VP Nhận 50H-290.30 07:19 [DATE]" at bounding box center [218, 101] width 132 height 28
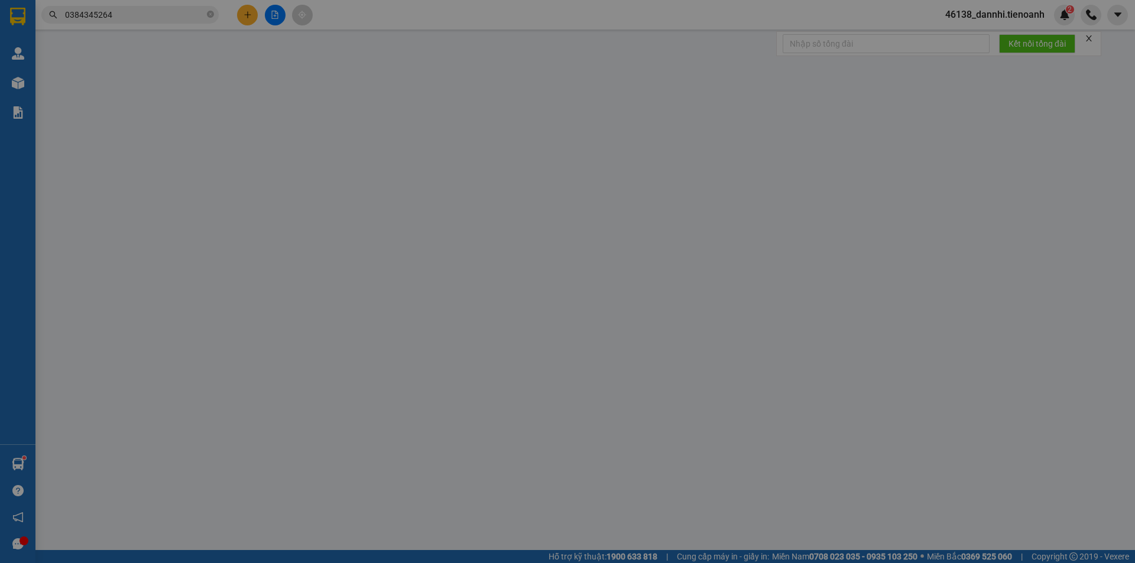
type input "0384345264"
type input "C Hiền"
type input "0888089079"
type input "A Hạnh"
type input "0"
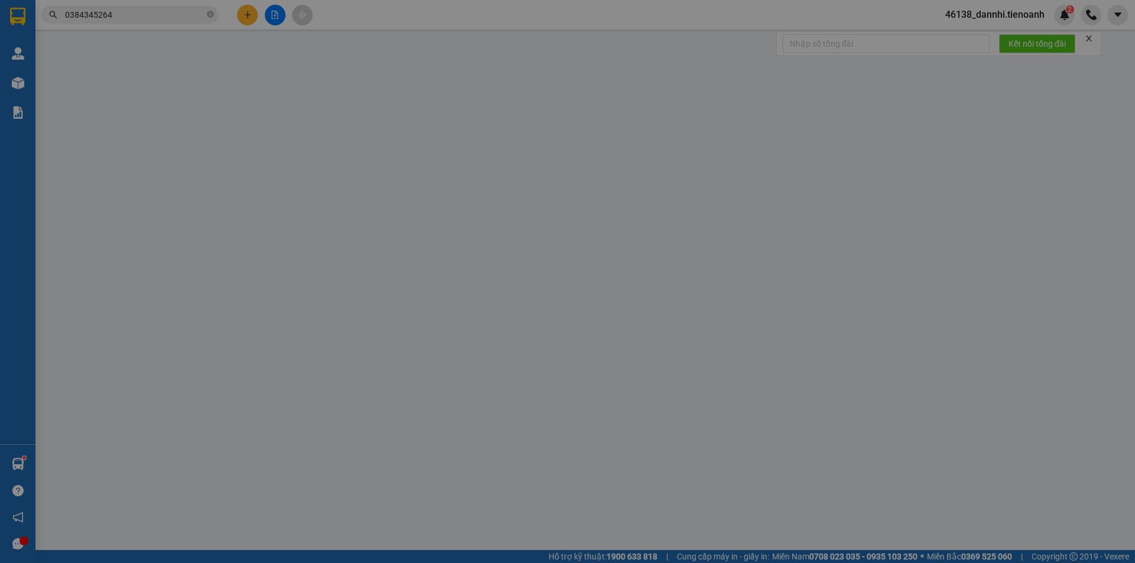
type input "180.000"
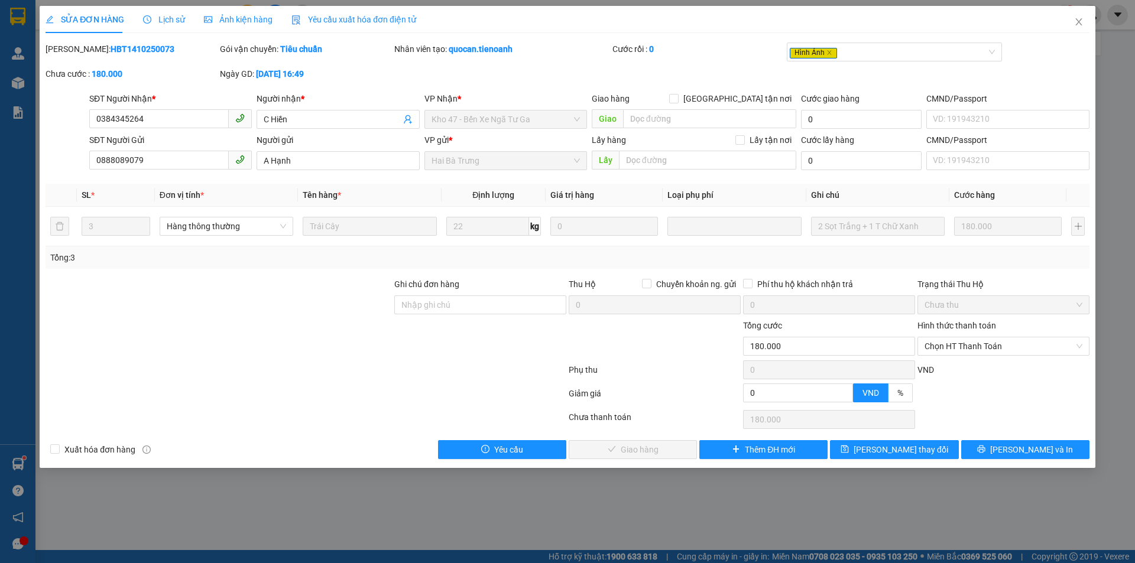
click at [266, 22] on span "Ảnh kiện hàng" at bounding box center [238, 19] width 69 height 9
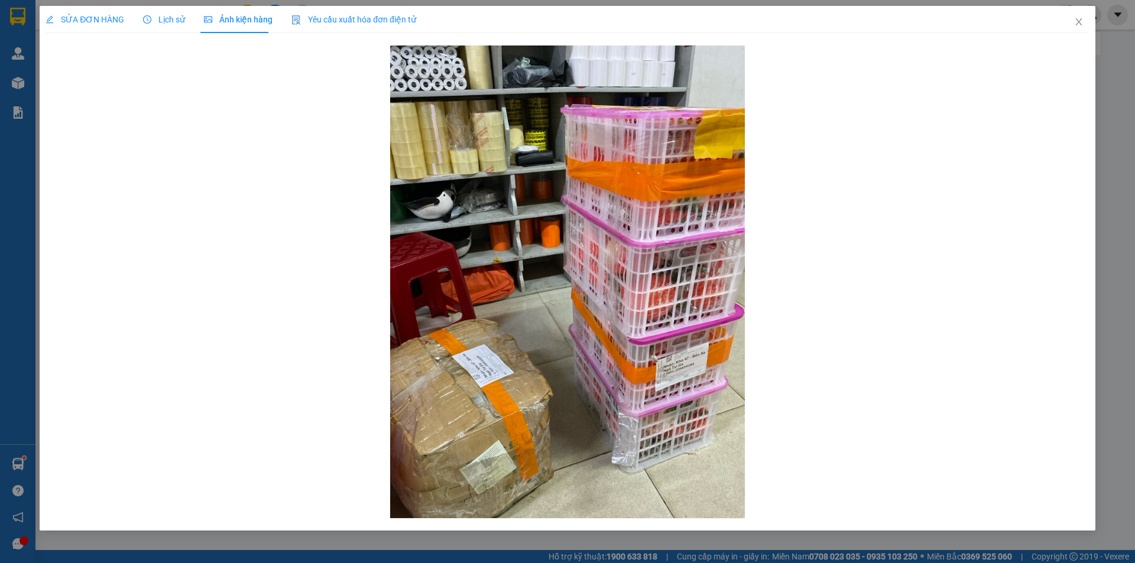
click at [93, 20] on span "SỬA ĐƠN HÀNG" at bounding box center [85, 19] width 79 height 9
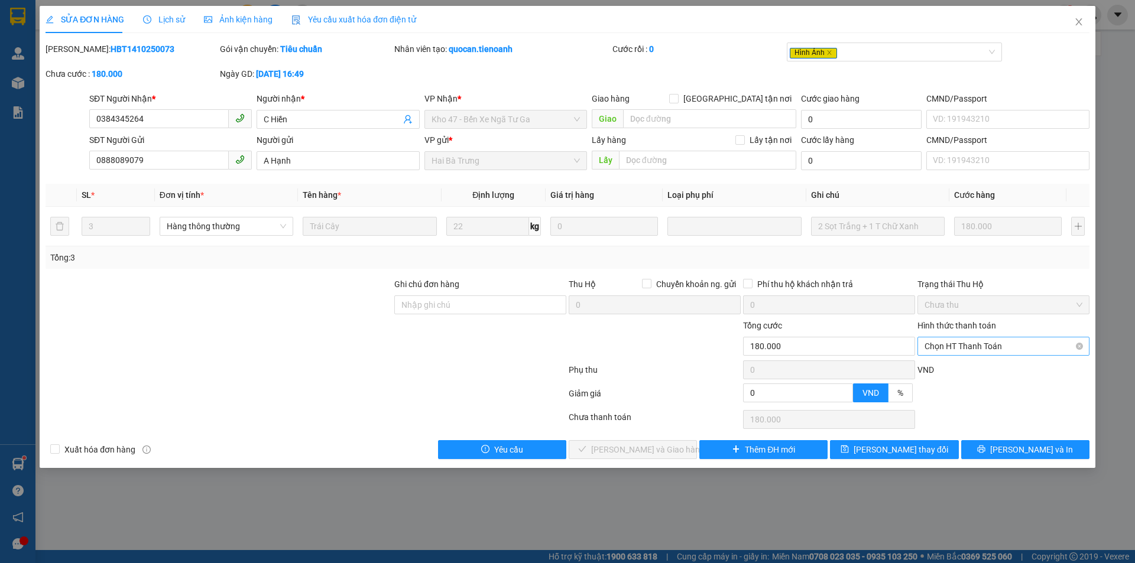
click at [965, 340] on span "Chọn HT Thanh Toán" at bounding box center [1003, 347] width 158 height 18
drag, startPoint x: 956, startPoint y: 368, endPoint x: 702, endPoint y: 425, distance: 260.5
click at [955, 368] on div "Tại văn phòng" at bounding box center [1003, 370] width 158 height 13
type input "0"
click at [581, 460] on div "SỬA ĐƠN HÀNG Lịch sử Ảnh kiện hàng Yêu cầu xuất hóa đơn điện tử Total Paid Fee …" at bounding box center [568, 237] width 1056 height 462
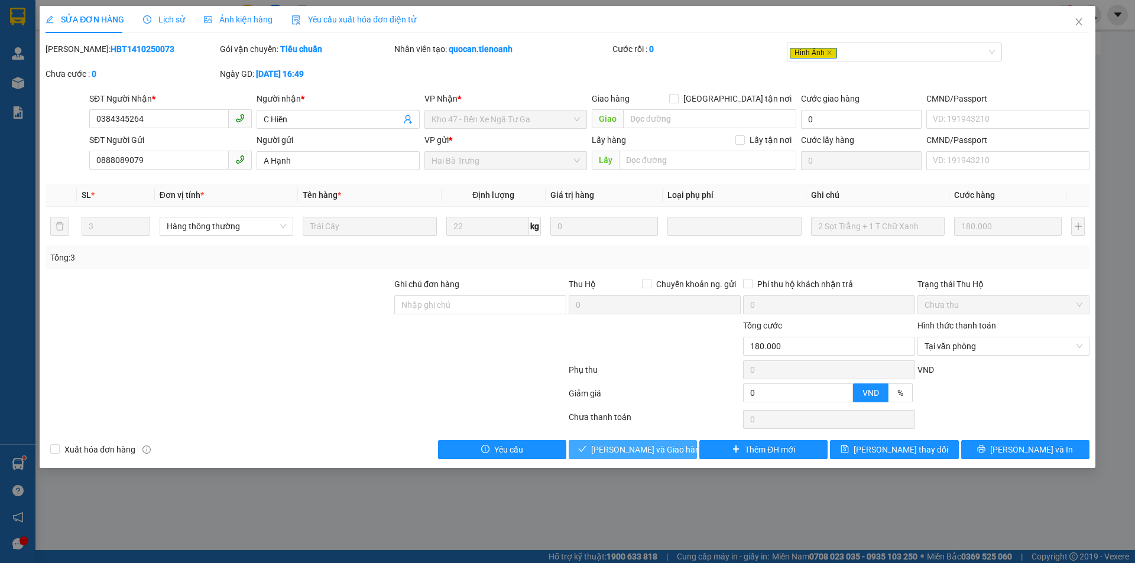
click at [608, 447] on span "[PERSON_NAME] và Giao hàng" at bounding box center [647, 449] width 113 height 13
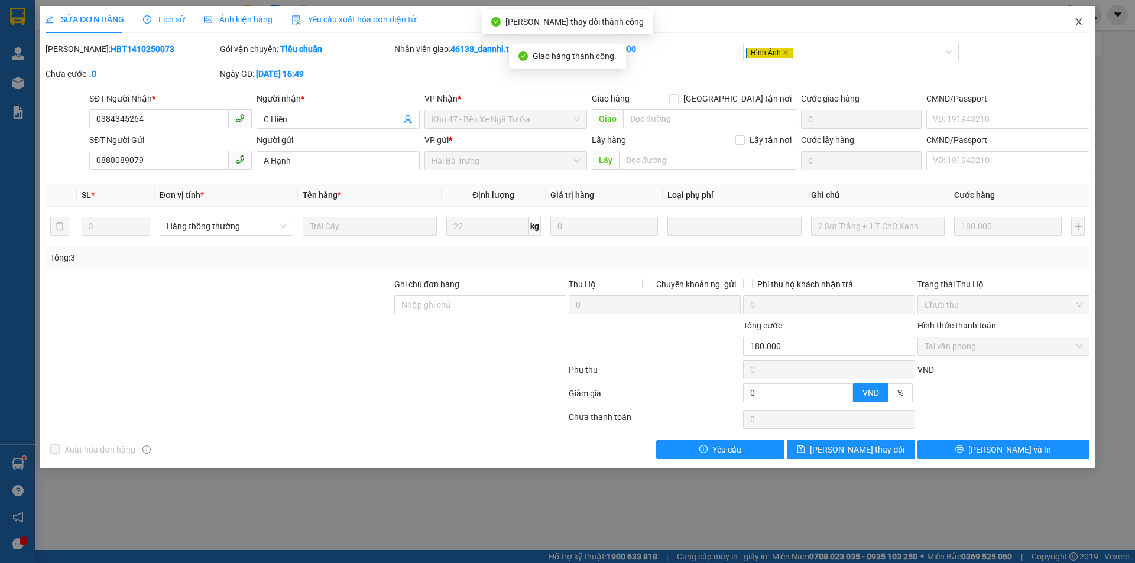
click at [1074, 22] on icon "close" at bounding box center [1078, 21] width 9 height 9
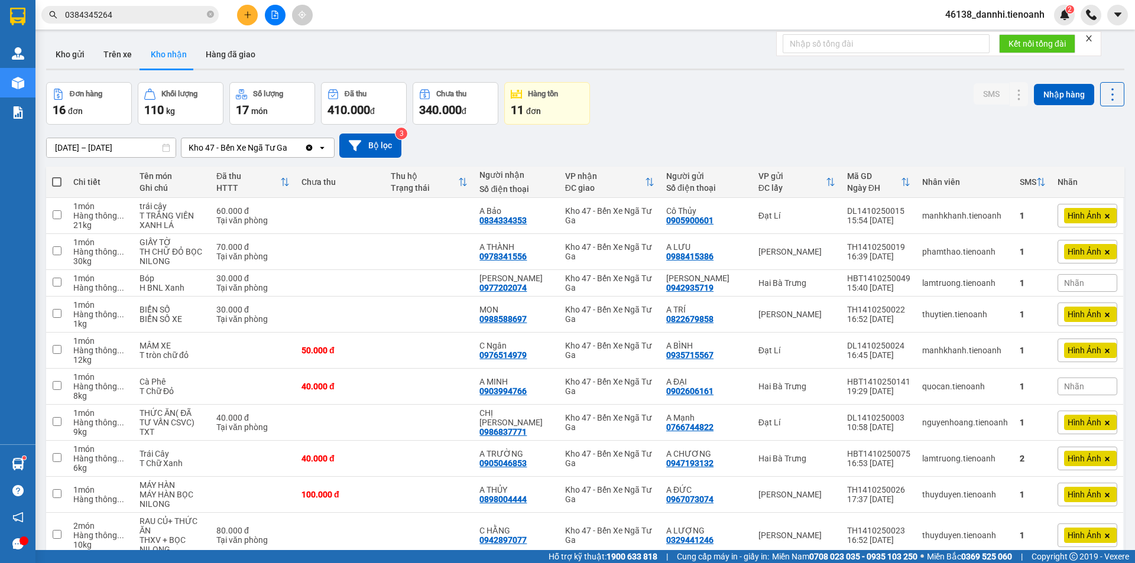
click at [1092, 38] on icon "close" at bounding box center [1089, 38] width 8 height 8
click at [1065, 18] on img at bounding box center [1064, 14] width 11 height 11
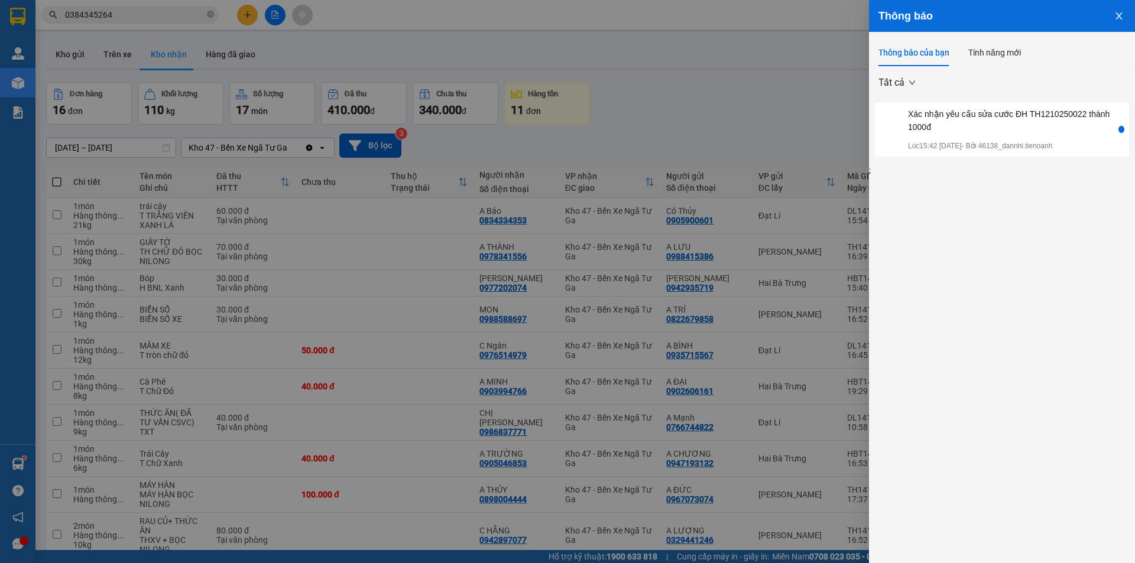
click at [751, 102] on div at bounding box center [567, 281] width 1135 height 563
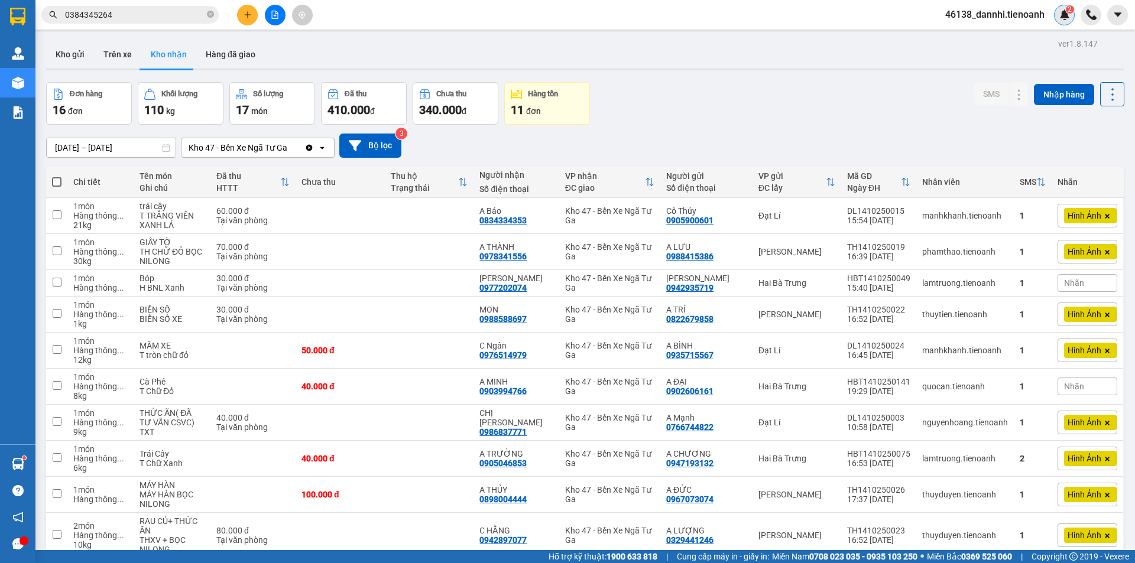
click at [1065, 12] on img at bounding box center [1064, 14] width 11 height 11
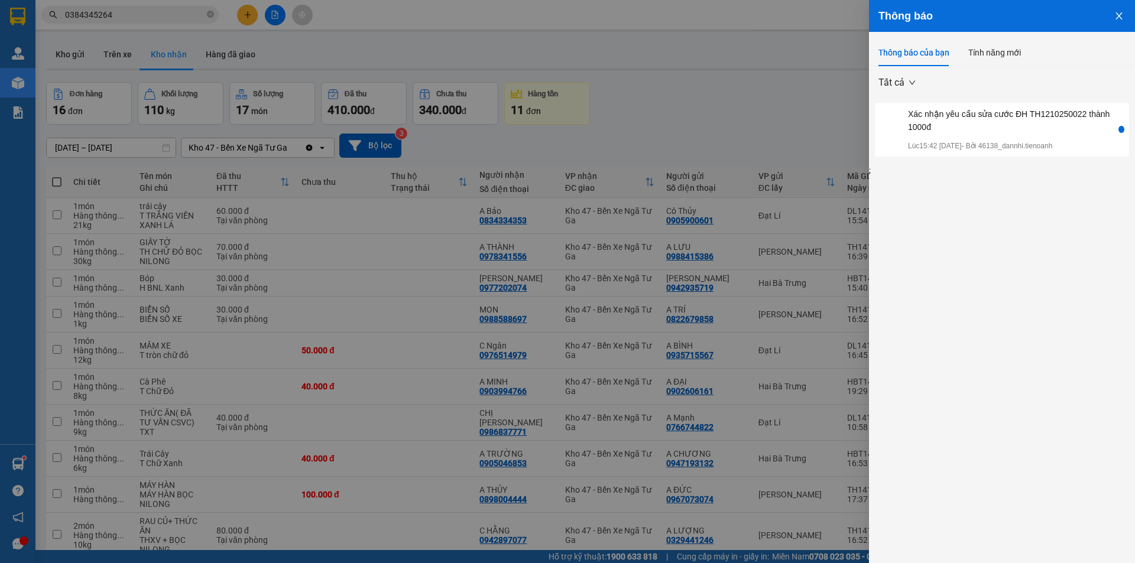
click at [722, 119] on div at bounding box center [567, 281] width 1135 height 563
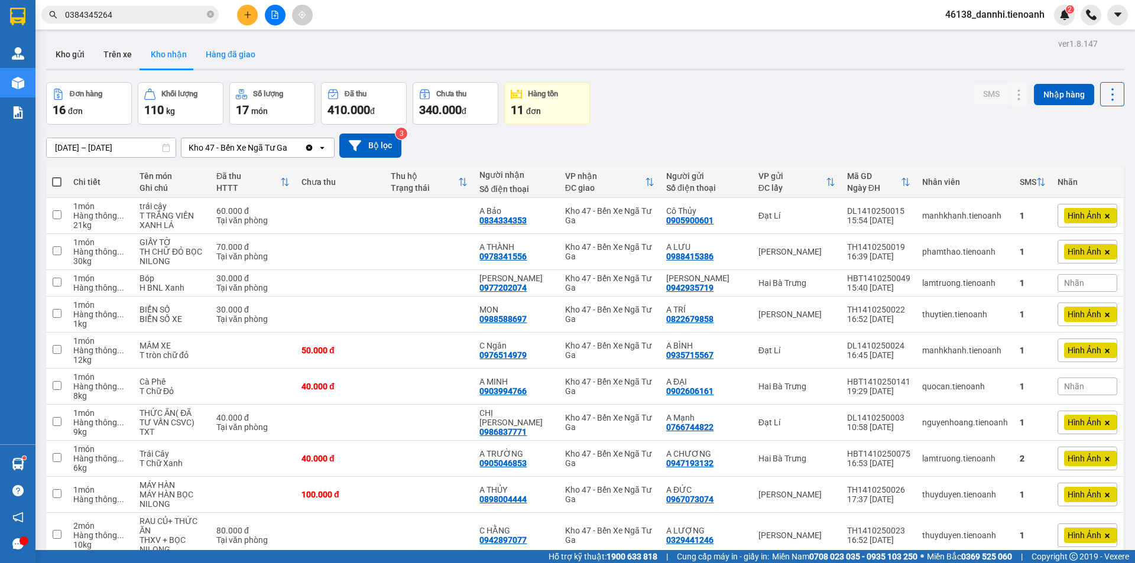
click at [227, 57] on button "Hàng đã giao" at bounding box center [230, 54] width 69 height 28
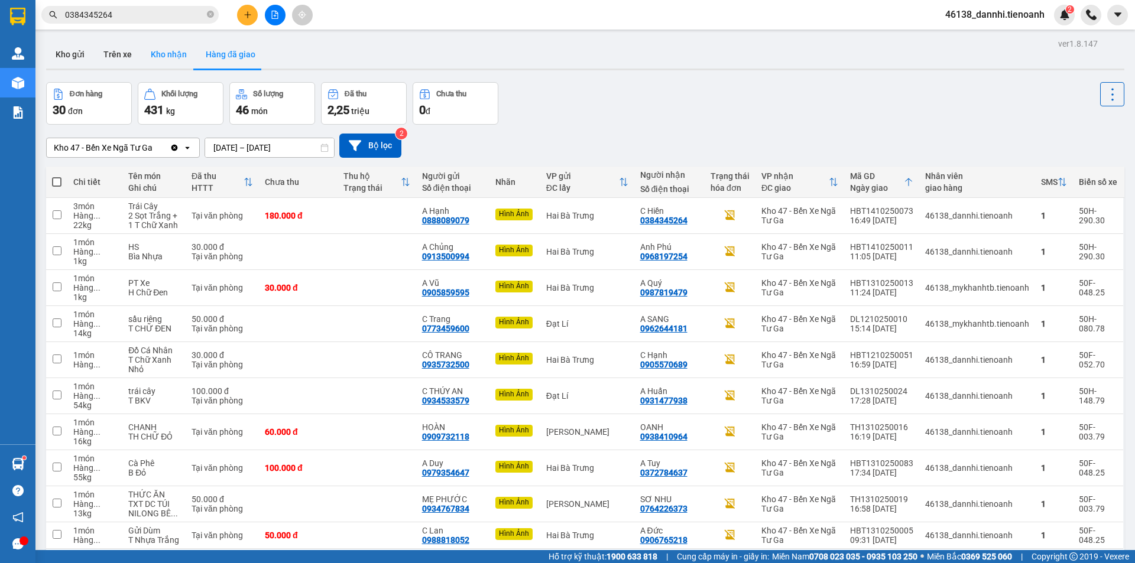
click at [173, 62] on button "Kho nhận" at bounding box center [168, 54] width 55 height 28
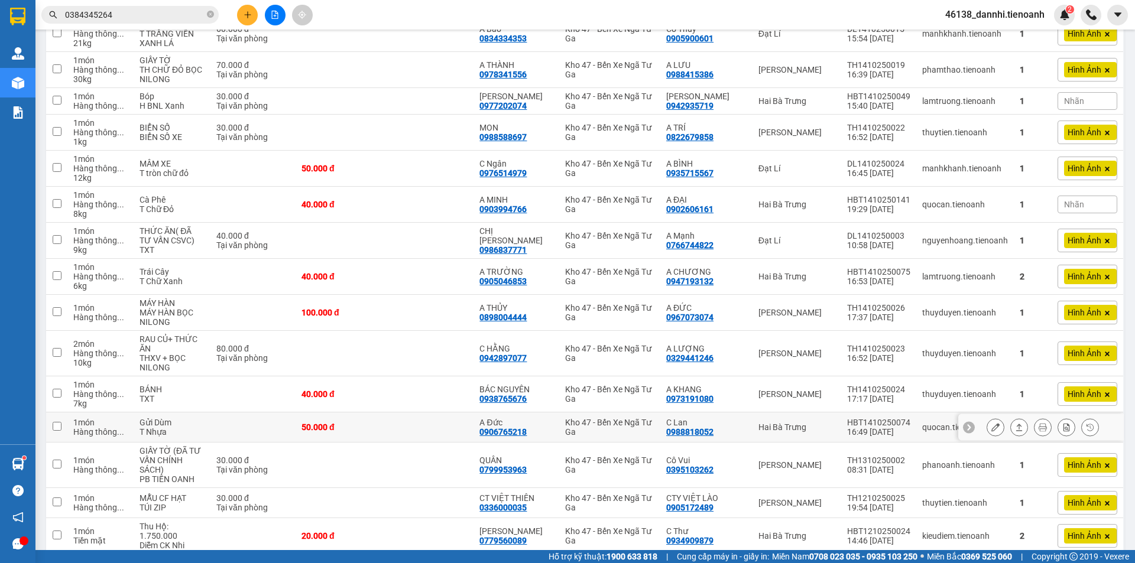
scroll to position [147, 0]
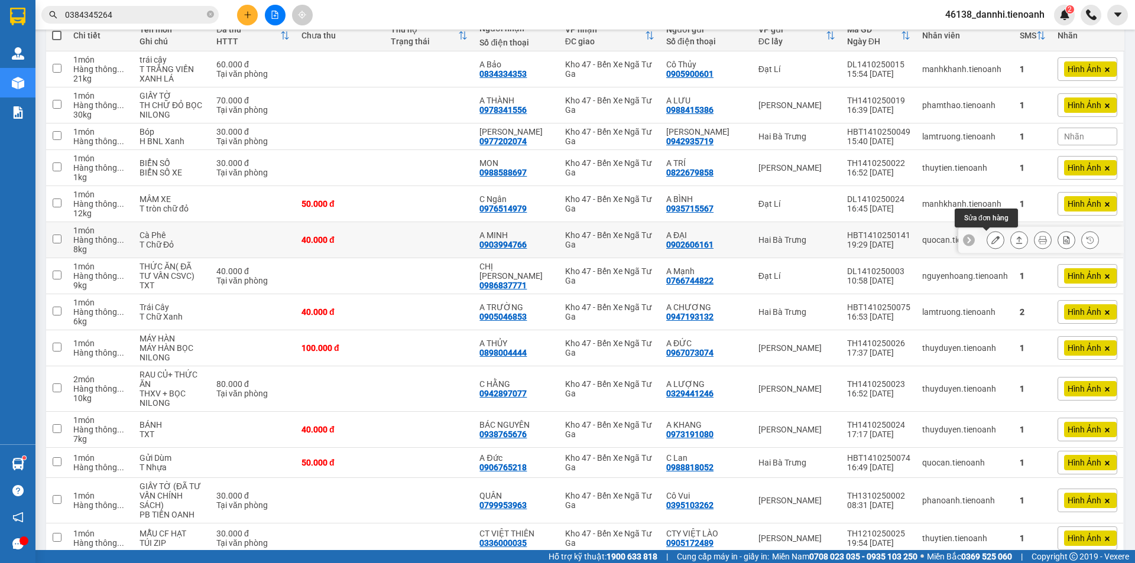
click at [991, 240] on icon at bounding box center [995, 240] width 8 height 8
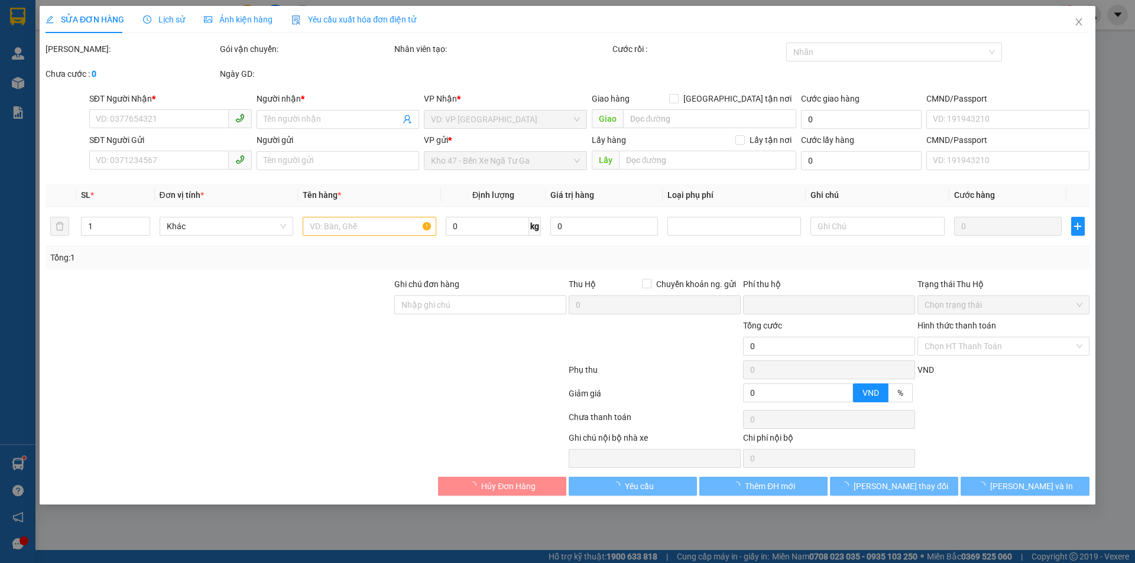
type input "0903994766"
type input "A MINH"
type input "0902606161"
type input "A ĐẠI"
type input "0"
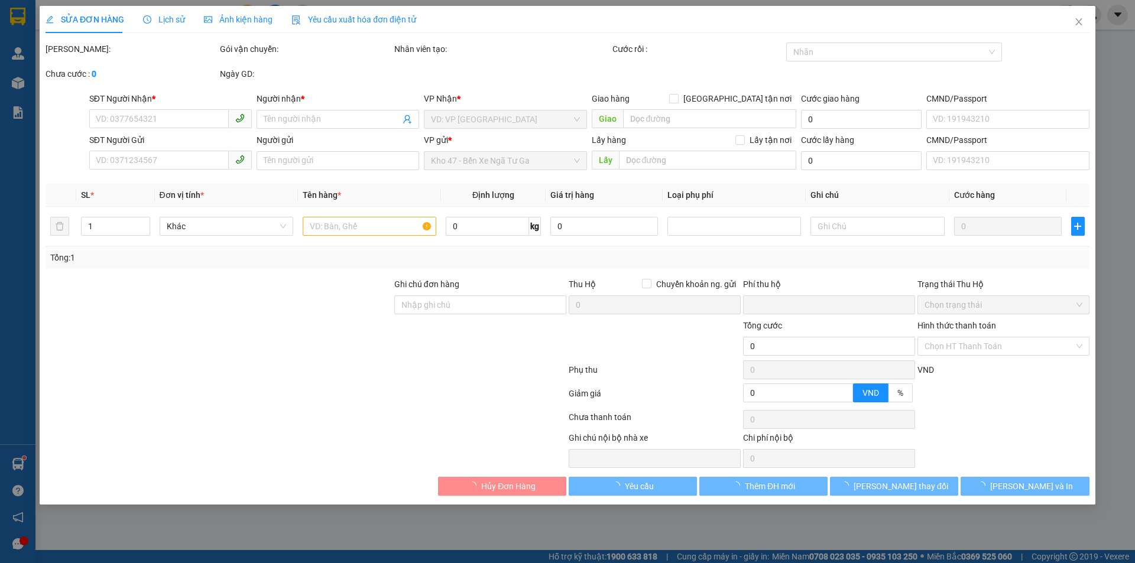
type input "40.000"
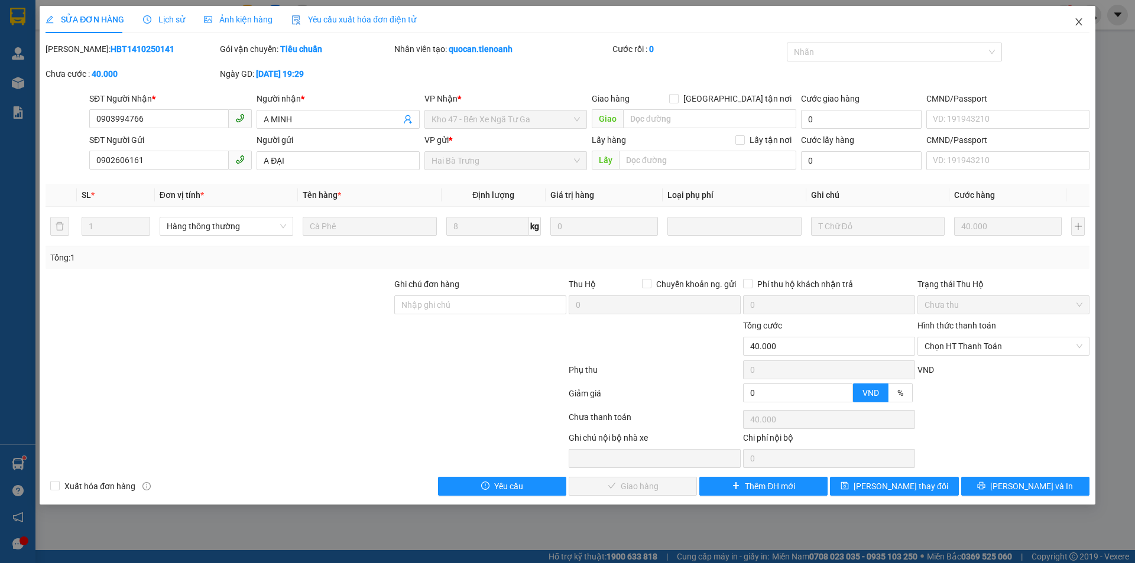
click at [1079, 20] on icon "close" at bounding box center [1078, 21] width 9 height 9
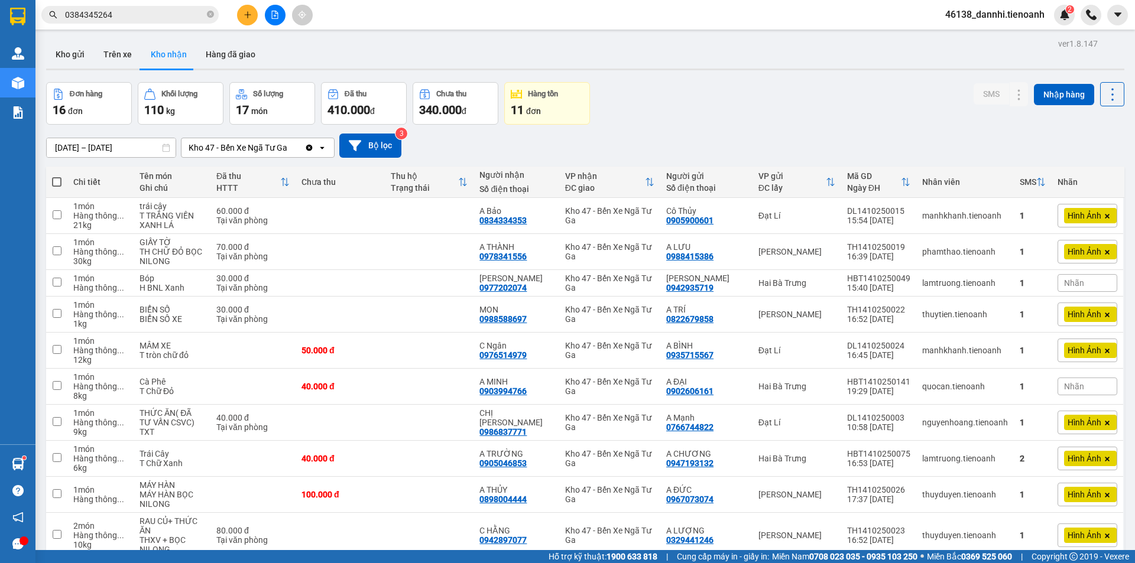
click at [176, 16] on input "0384345264" at bounding box center [134, 14] width 139 height 13
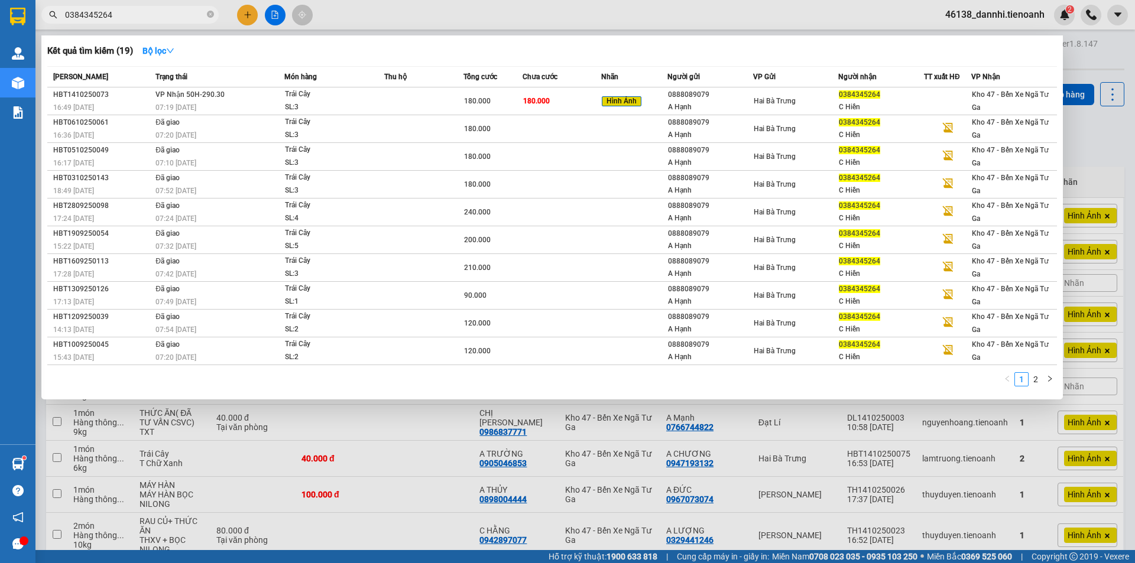
click at [176, 16] on input "0384345264" at bounding box center [134, 14] width 139 height 13
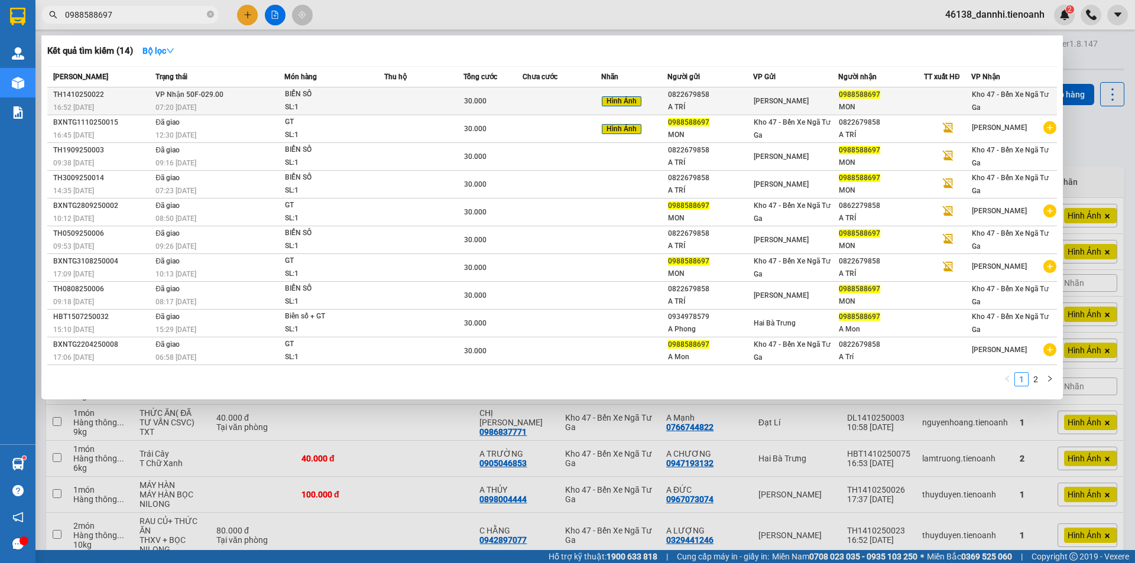
type input "0988588697"
click at [279, 96] on td "VP Nhận 50F-029.00 07:20 [DATE]" at bounding box center [218, 101] width 132 height 28
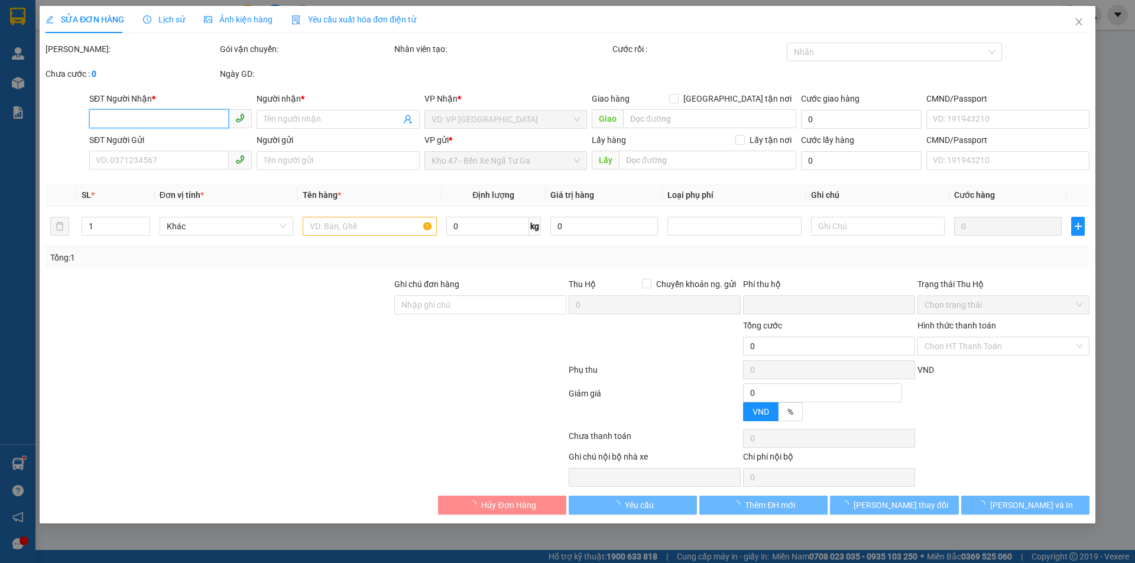
type input "0988588697"
type input "MON"
type input "0822679858"
type input "A TRÍ"
type input "0"
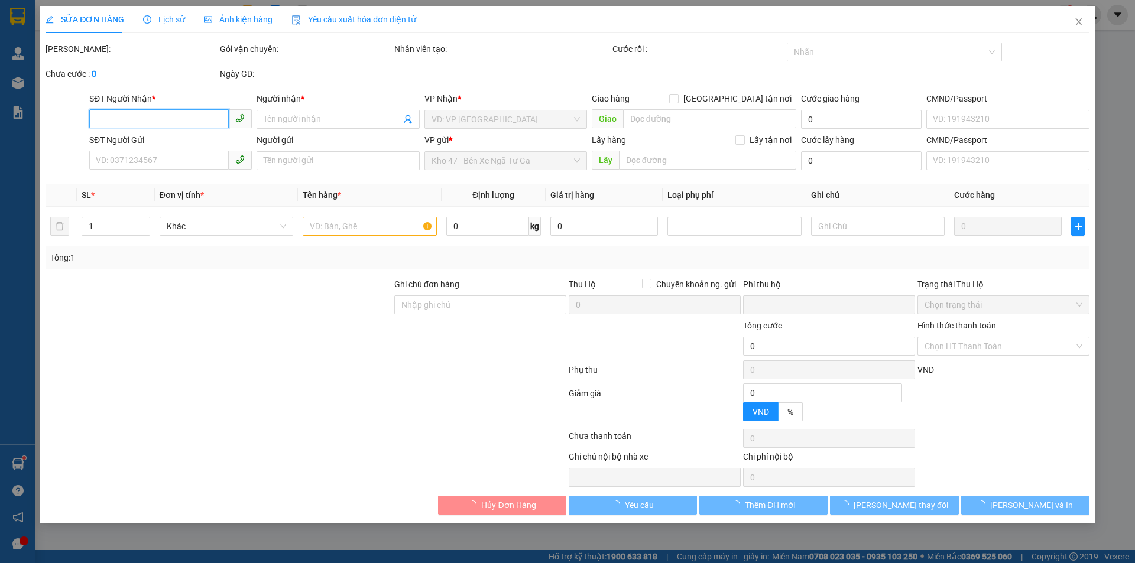
type input "30.000"
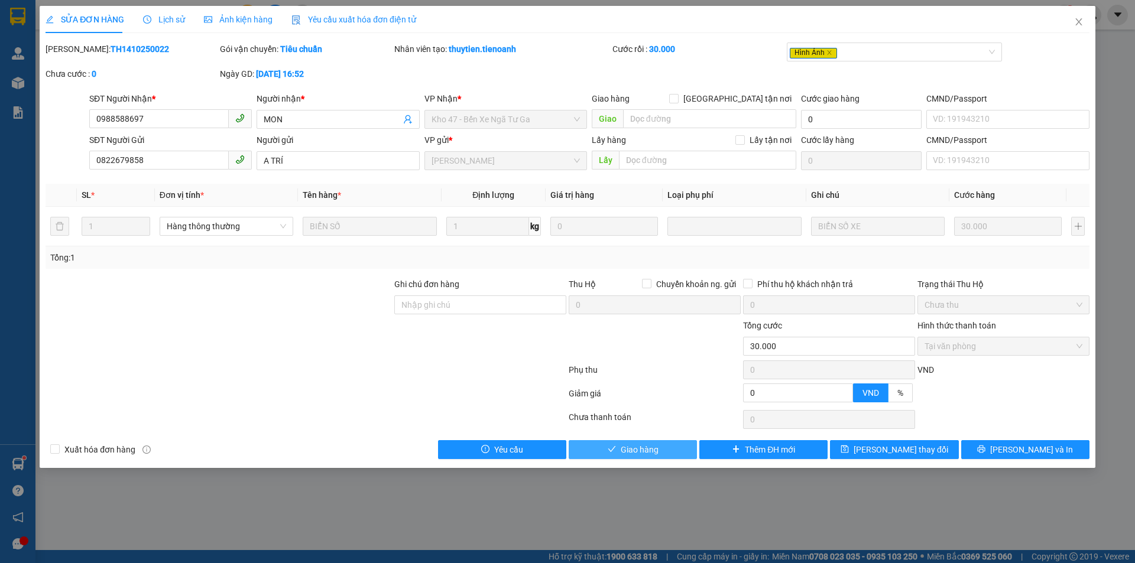
click at [631, 443] on button "Giao hàng" at bounding box center [633, 449] width 128 height 19
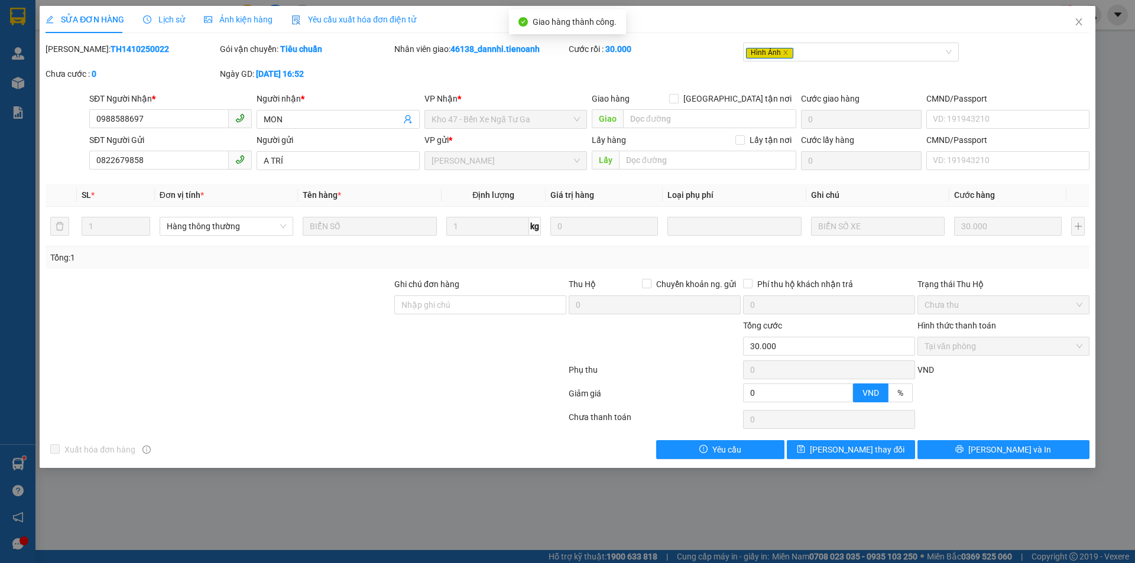
click at [218, 5] on div "SỬA ĐƠN HÀNG Lịch sử Ảnh kiện hàng Yêu cầu xuất hóa đơn điện tử Total Paid Fee …" at bounding box center [567, 281] width 1135 height 563
click at [222, 20] on span "Ảnh kiện hàng" at bounding box center [238, 19] width 69 height 9
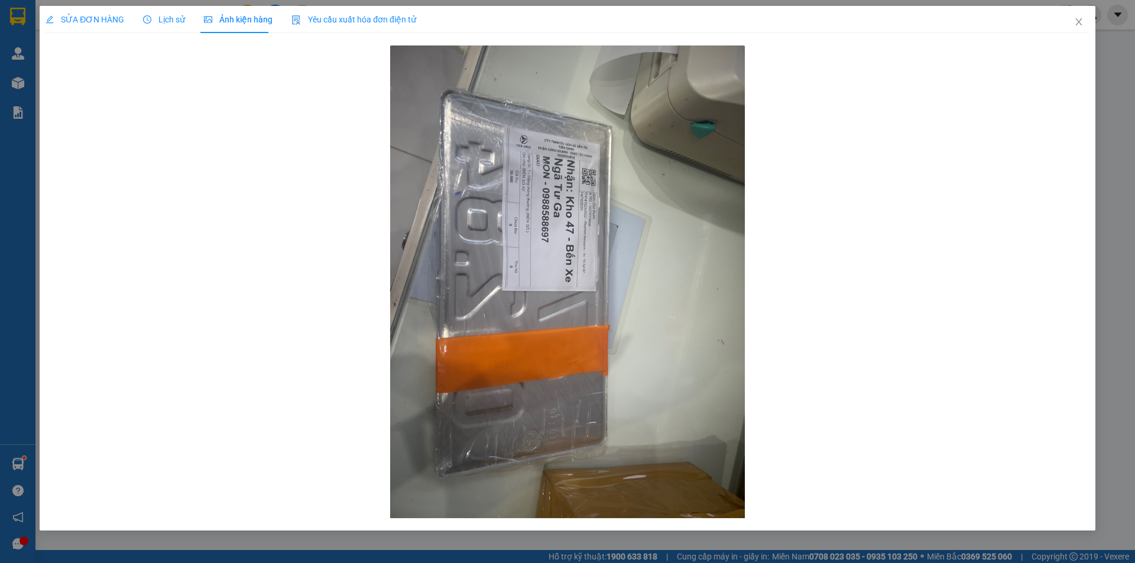
click at [109, 15] on span "SỬA ĐƠN HÀNG" at bounding box center [85, 19] width 79 height 9
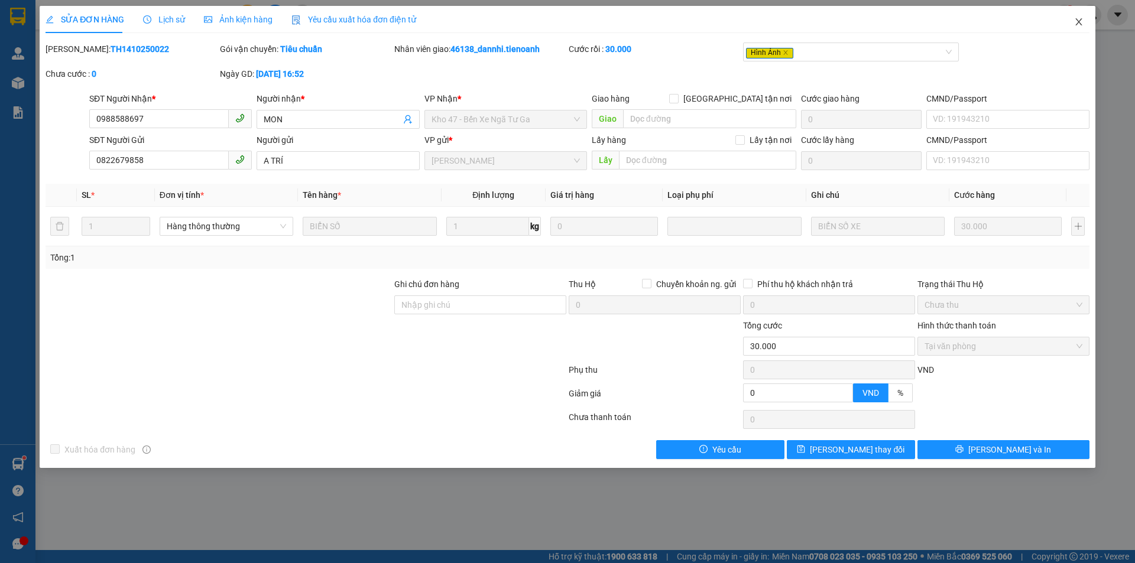
click at [1074, 22] on icon "close" at bounding box center [1078, 21] width 9 height 9
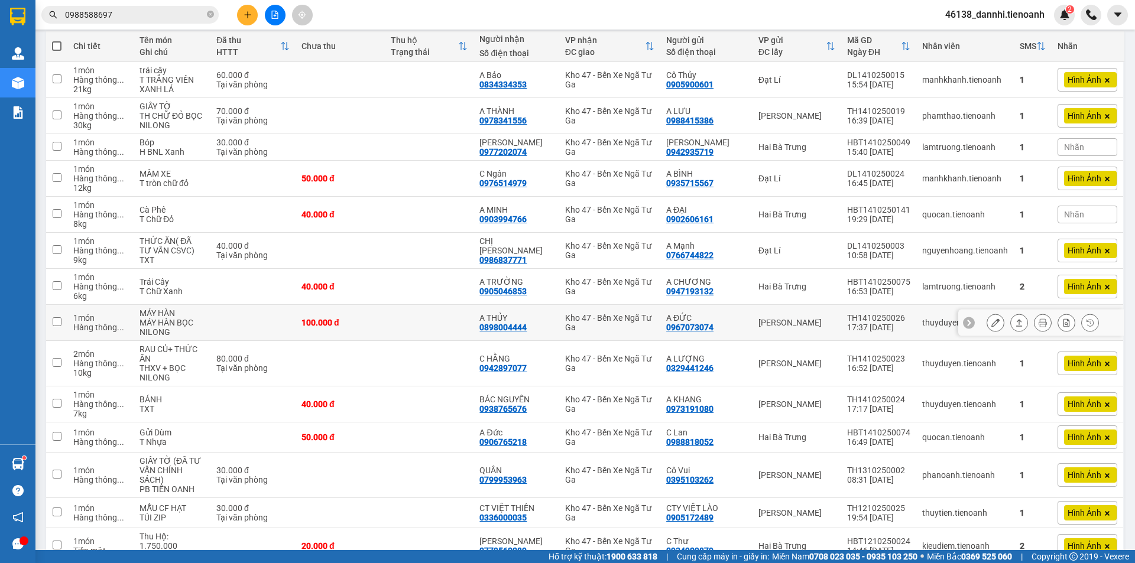
scroll to position [118, 0]
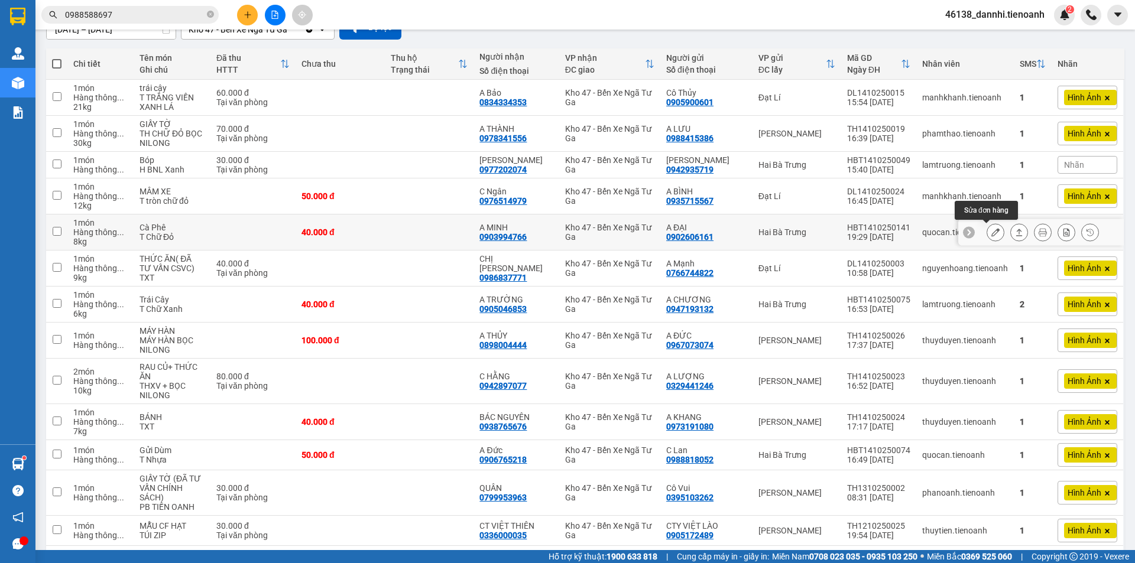
click at [991, 228] on icon at bounding box center [995, 232] width 8 height 8
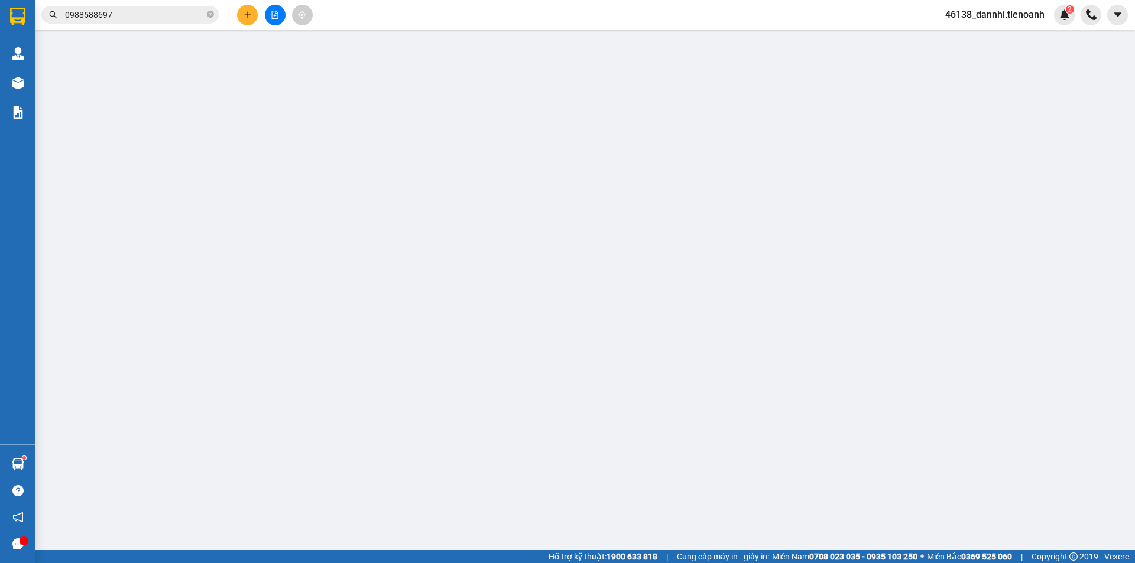
type input "0903994766"
type input "A MINH"
type input "0902606161"
type input "A ĐẠI"
type input "0"
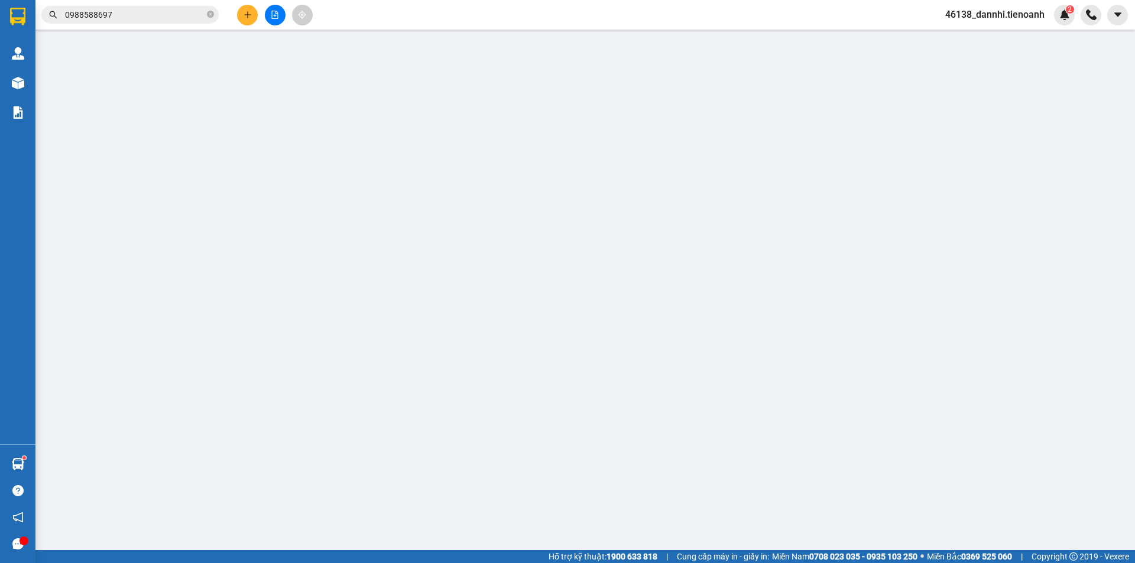
type input "40.000"
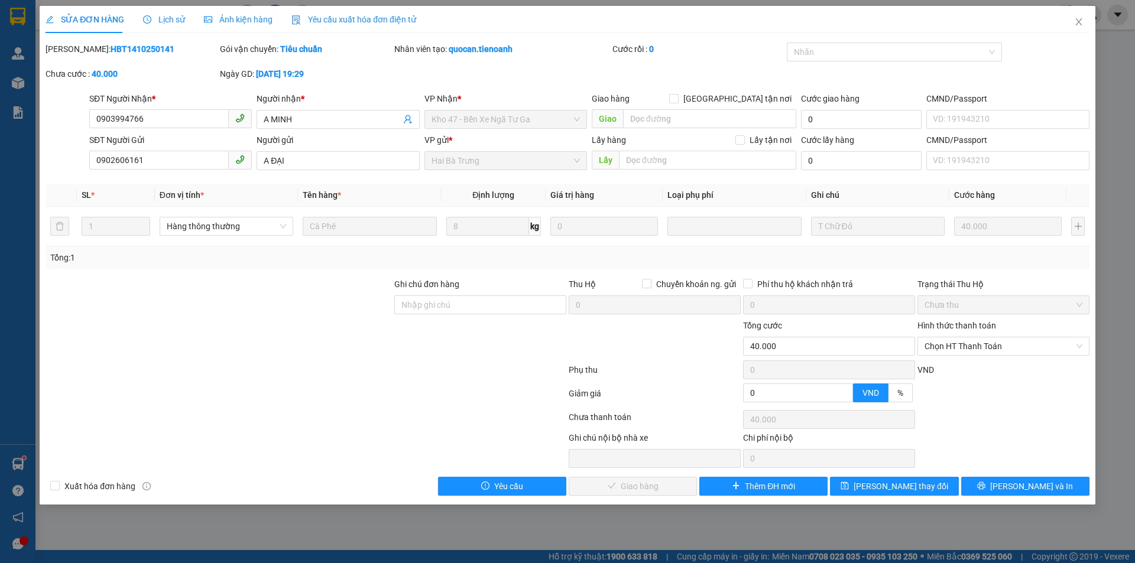
click at [243, 17] on span "Ảnh kiện hàng" at bounding box center [238, 19] width 69 height 9
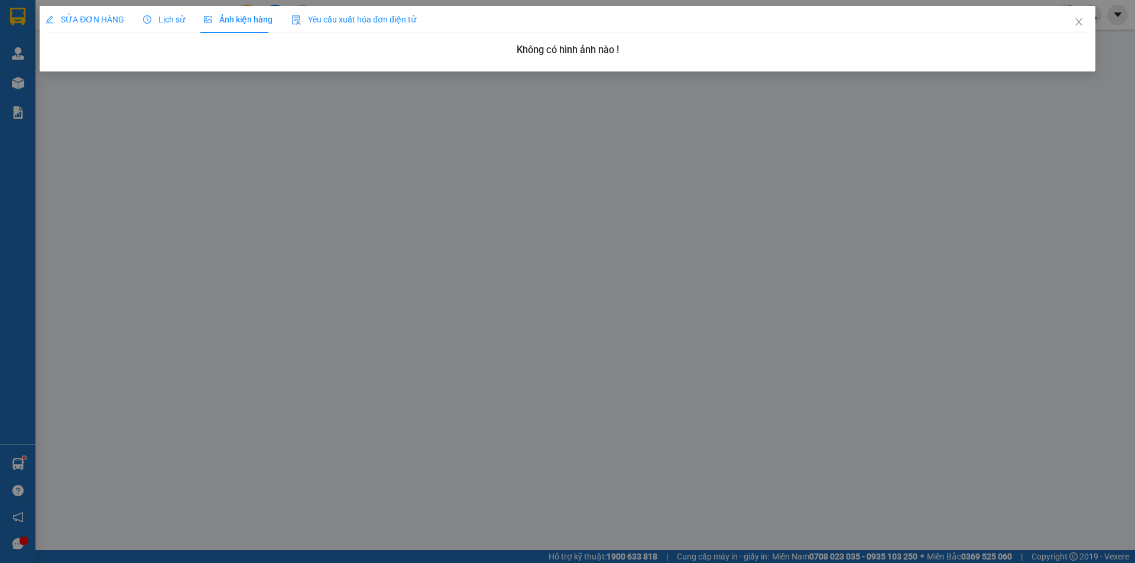
click at [126, 18] on div "SỬA ĐƠN HÀNG Lịch sử Ảnh kiện hàng Yêu cầu xuất hóa đơn điện tử" at bounding box center [231, 19] width 371 height 27
click at [74, 19] on span "SỬA ĐƠN HÀNG" at bounding box center [85, 19] width 79 height 9
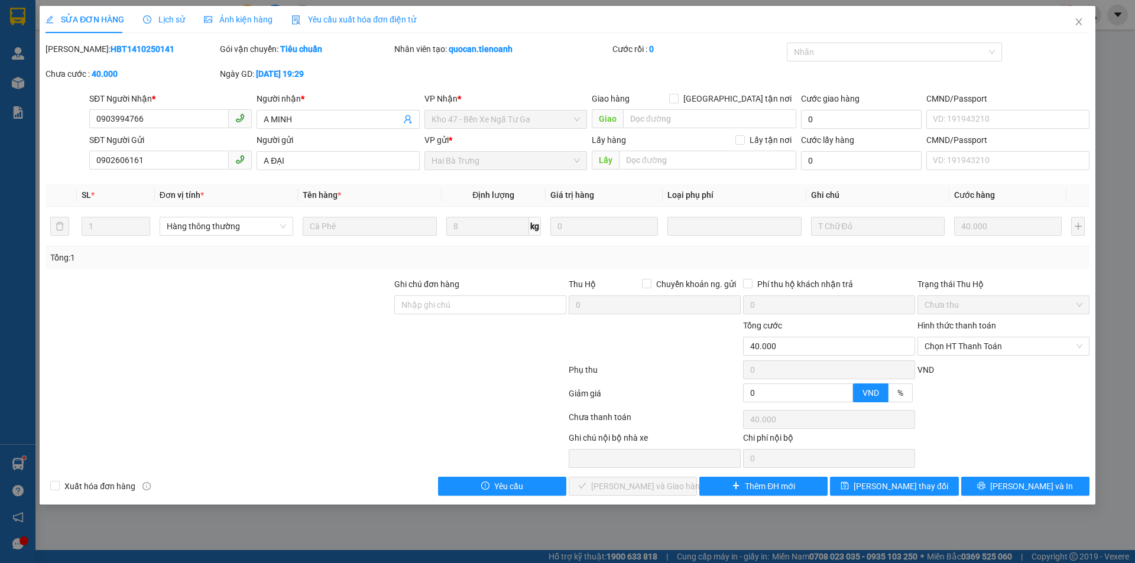
click at [152, 21] on span "Lịch sử" at bounding box center [164, 19] width 42 height 9
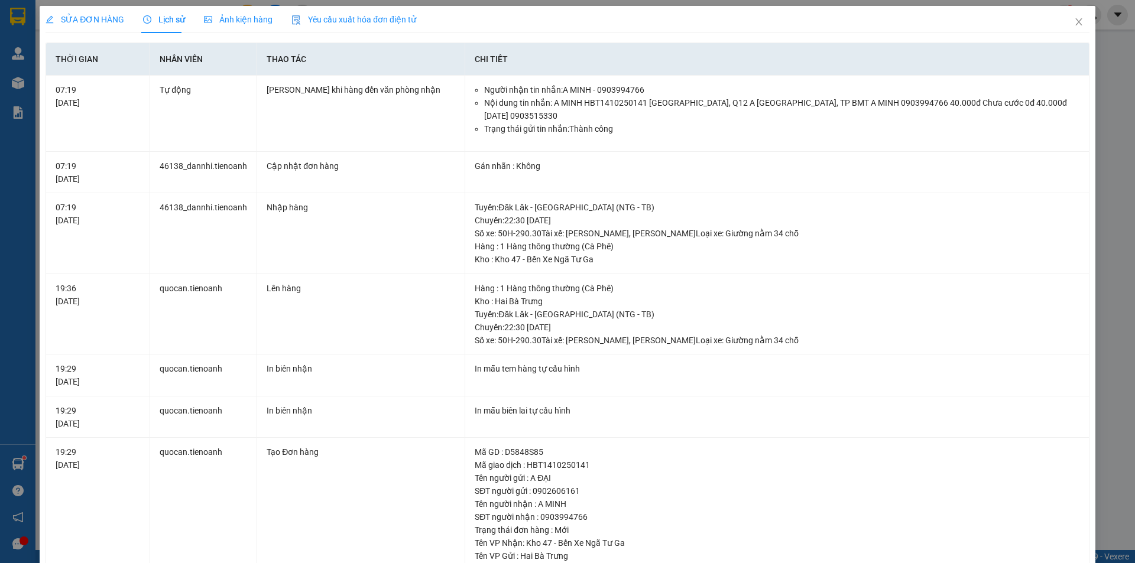
click at [92, 26] on div "SỬA ĐƠN HÀNG" at bounding box center [85, 19] width 79 height 27
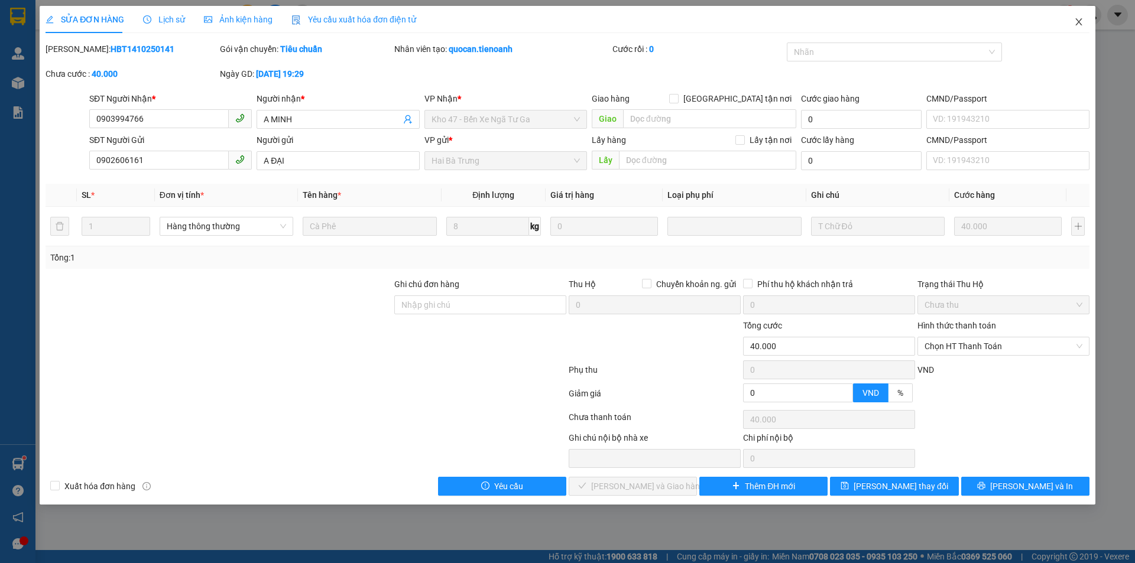
click at [1072, 22] on span "Close" at bounding box center [1078, 22] width 33 height 33
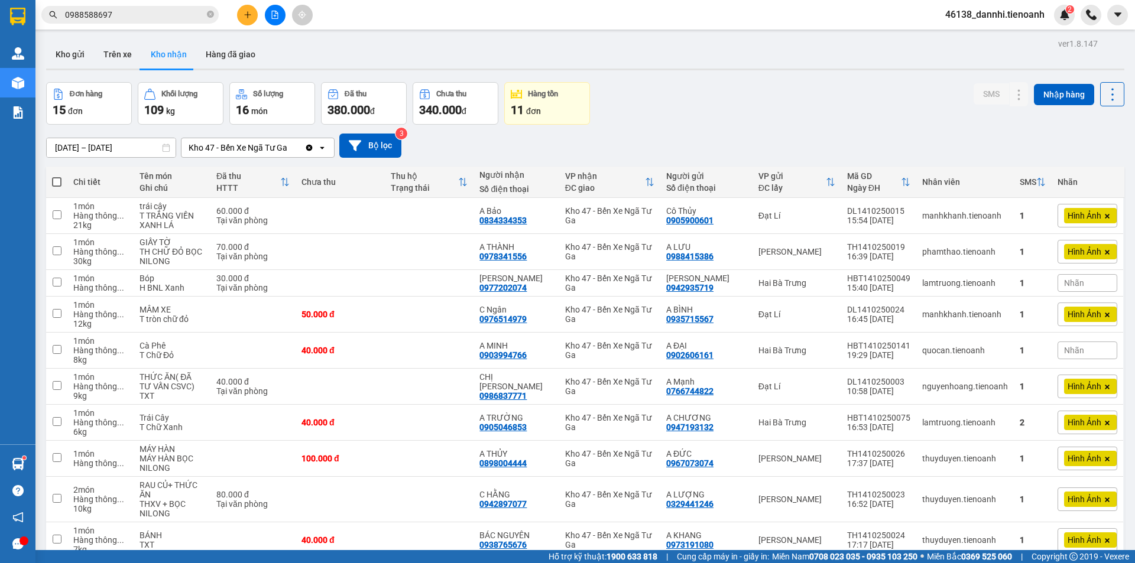
drag, startPoint x: 74, startPoint y: 46, endPoint x: 79, endPoint y: 73, distance: 27.6
click at [74, 47] on button "Kho gửi" at bounding box center [70, 54] width 48 height 28
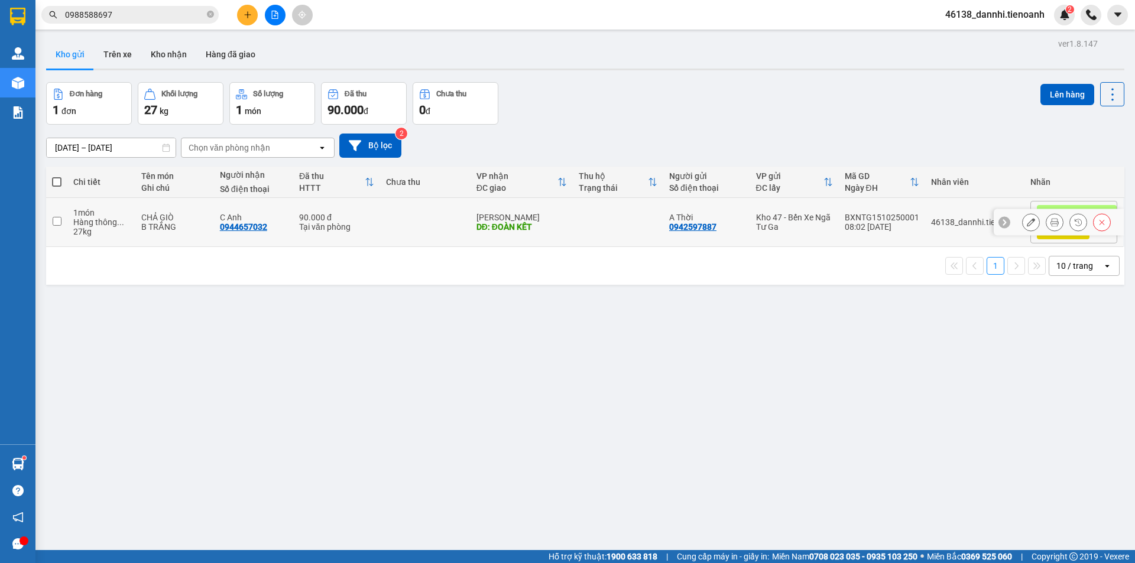
click at [601, 231] on td at bounding box center [618, 222] width 90 height 49
checkbox input "true"
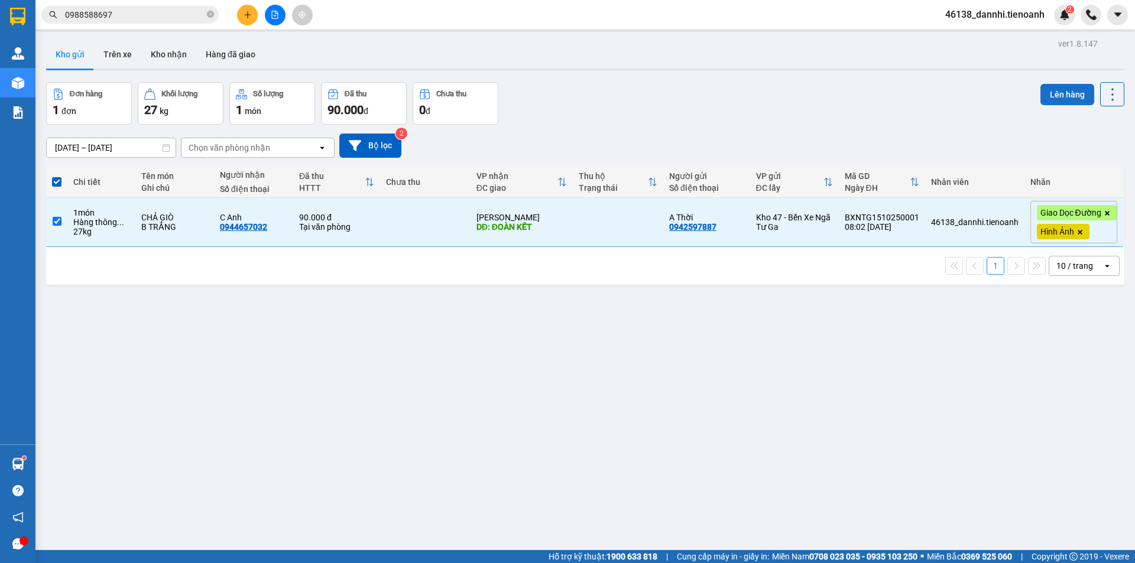
click at [1049, 104] on button "Lên hàng" at bounding box center [1067, 94] width 54 height 21
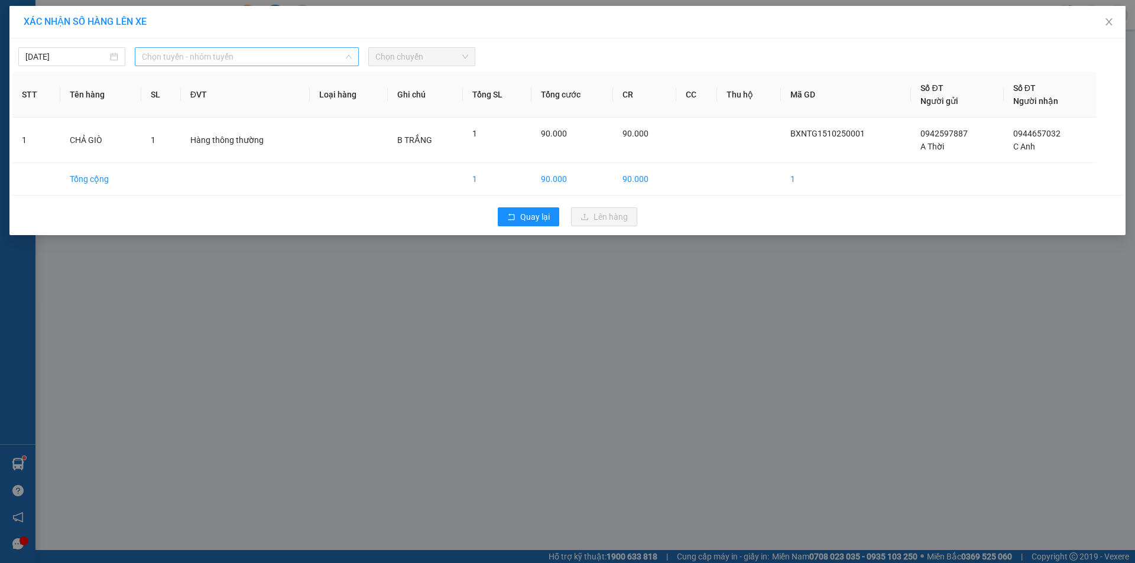
click at [245, 60] on span "Chọn tuyến - nhóm tuyến" at bounding box center [247, 57] width 210 height 18
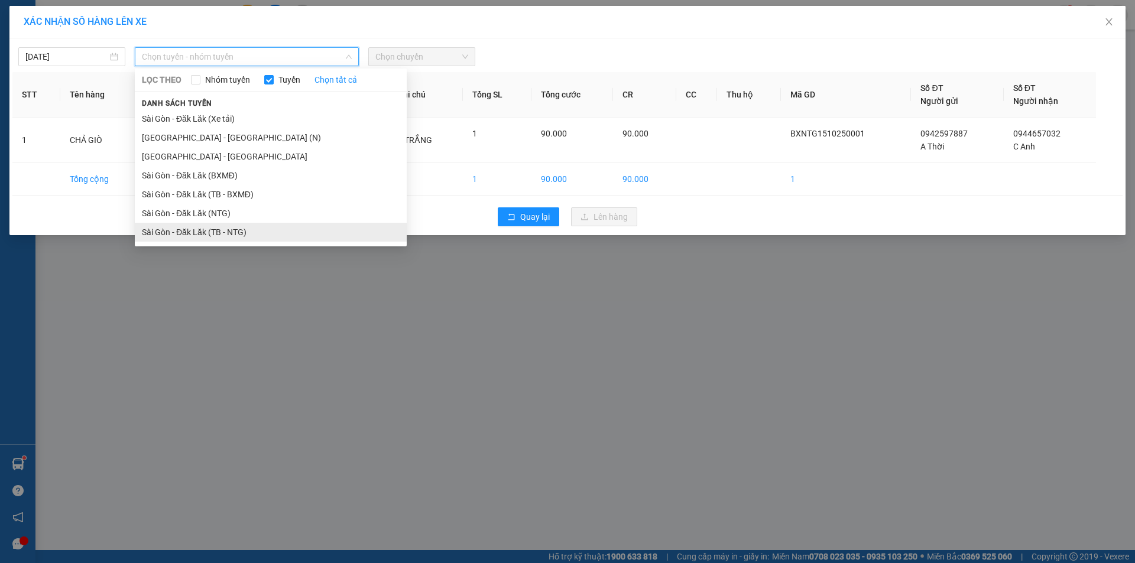
click at [242, 231] on li "Sài Gòn - Đăk Lăk (TB - NTG)" at bounding box center [271, 232] width 272 height 19
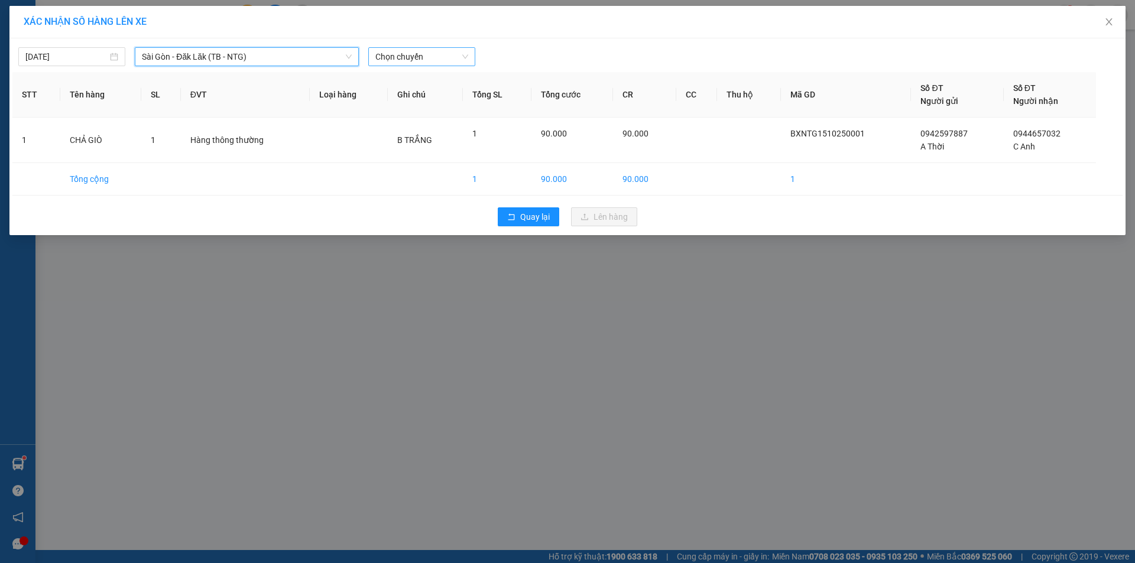
click at [416, 56] on span "Chọn chuyến" at bounding box center [421, 57] width 93 height 18
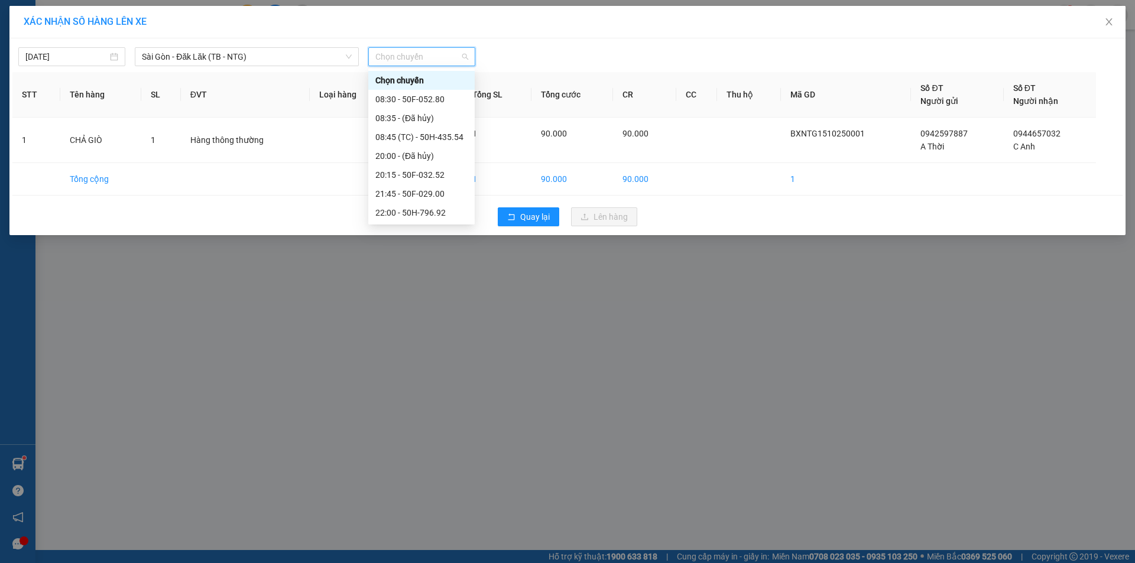
click at [416, 85] on div "Chọn chuyến" at bounding box center [421, 80] width 92 height 13
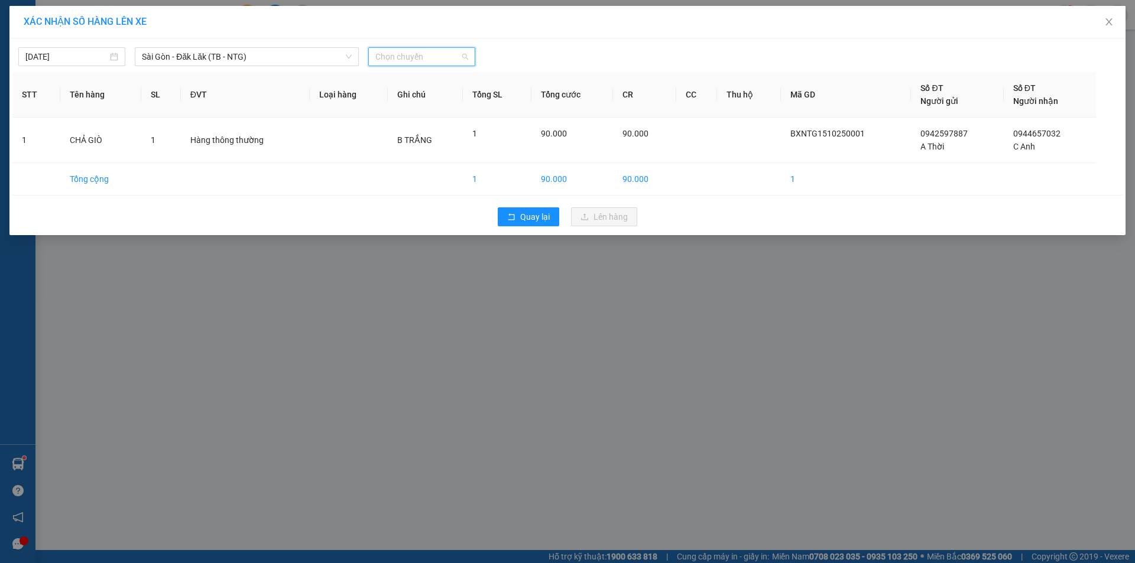
click at [421, 63] on span "Chọn chuyến" at bounding box center [421, 57] width 93 height 18
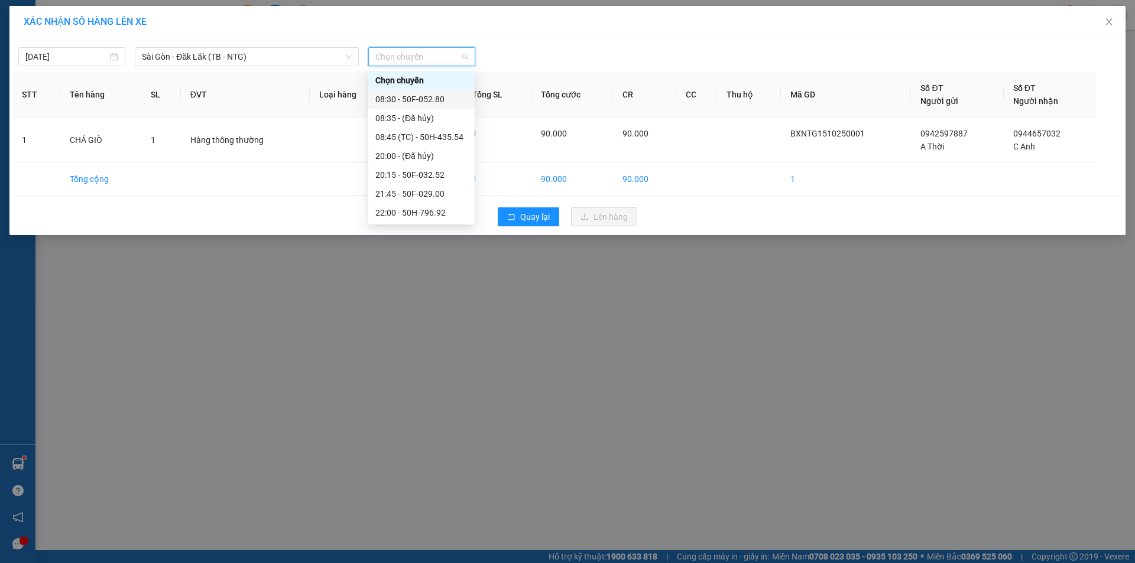
click at [430, 94] on div "08:30 - 50F-052.80" at bounding box center [421, 99] width 92 height 13
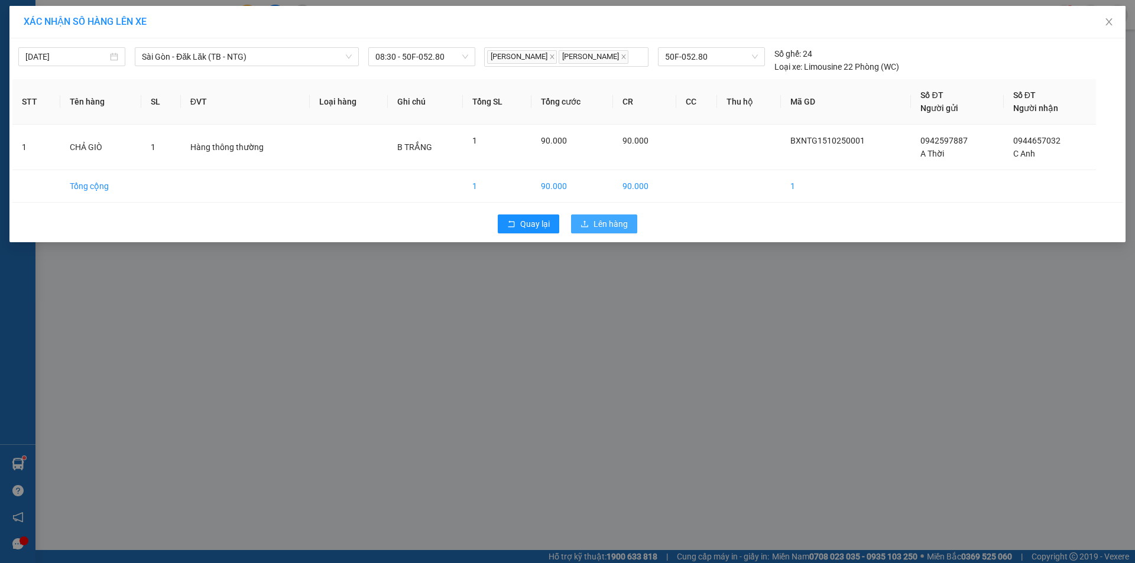
click at [579, 229] on button "Lên hàng" at bounding box center [604, 224] width 66 height 19
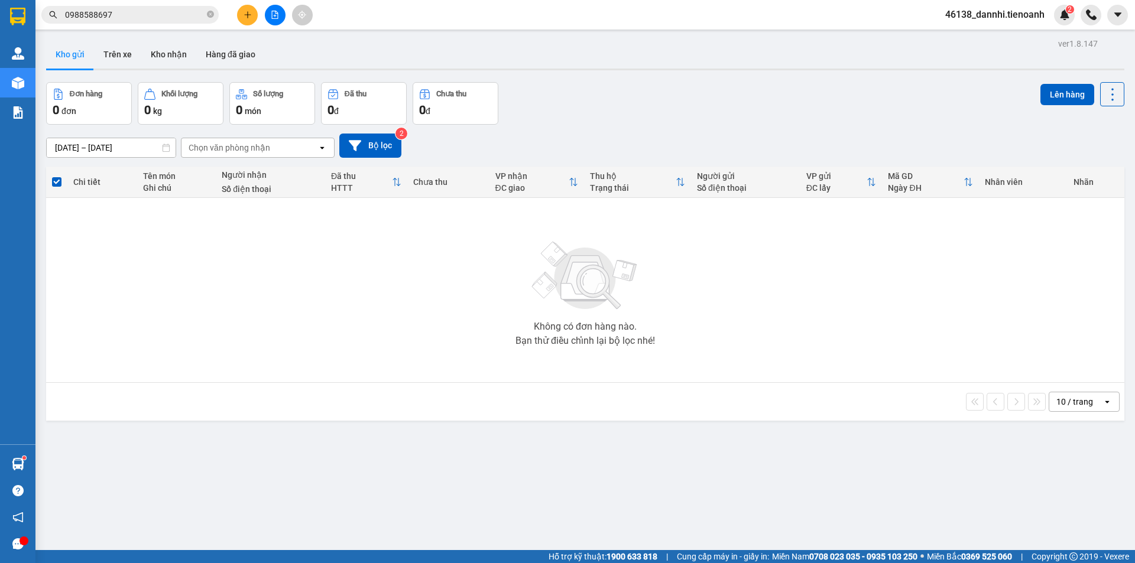
click at [182, 14] on input "0988588697" at bounding box center [134, 14] width 139 height 13
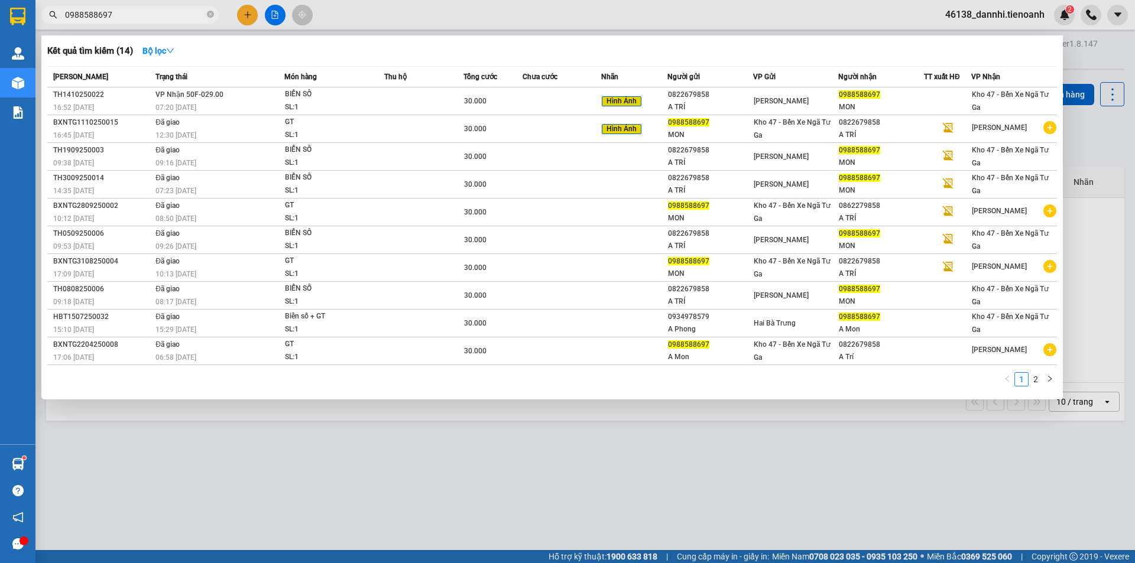
click at [182, 14] on input "0988588697" at bounding box center [134, 14] width 139 height 13
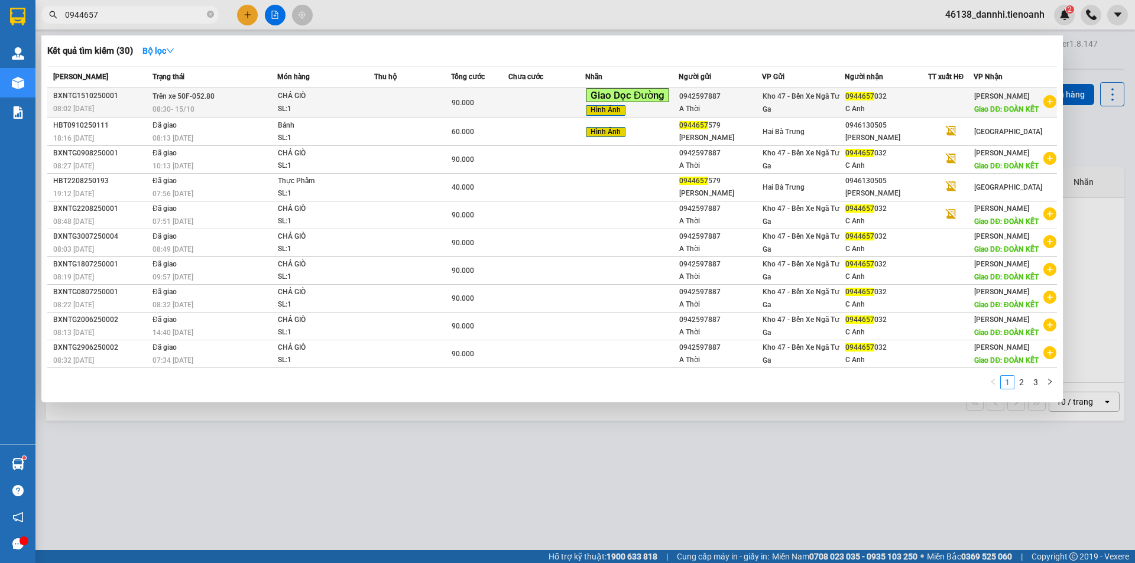
type input "0944657"
click at [311, 100] on div "CHẢ GIÒ" at bounding box center [322, 96] width 89 height 13
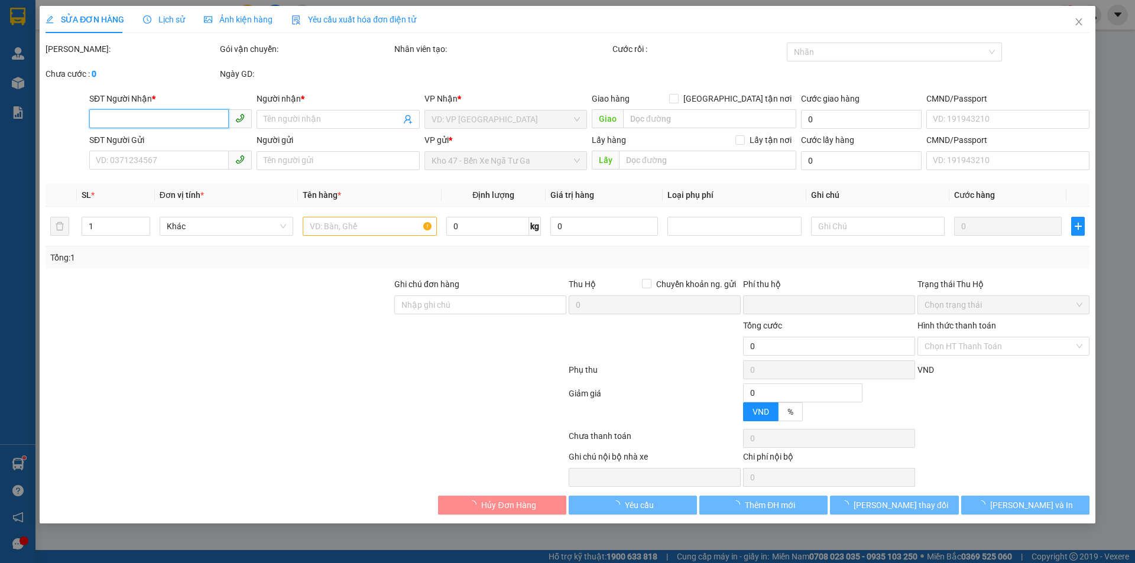
type input "0944657032"
type input "C Anh"
type input "ĐOÀN KẾT"
type input "0942597887"
type input "A Thời"
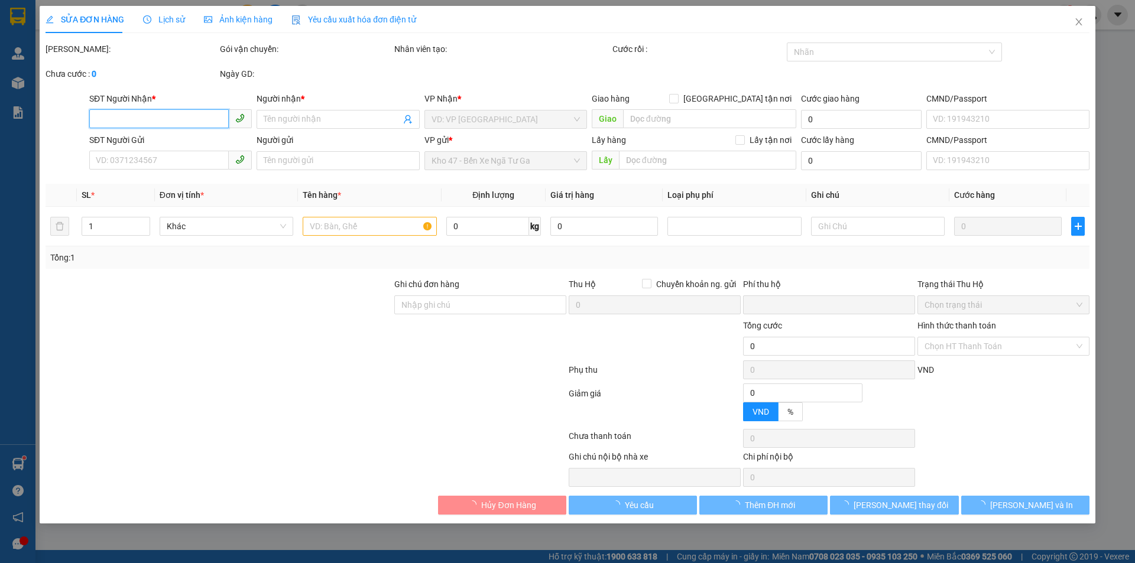
type input "0"
type input "90.000"
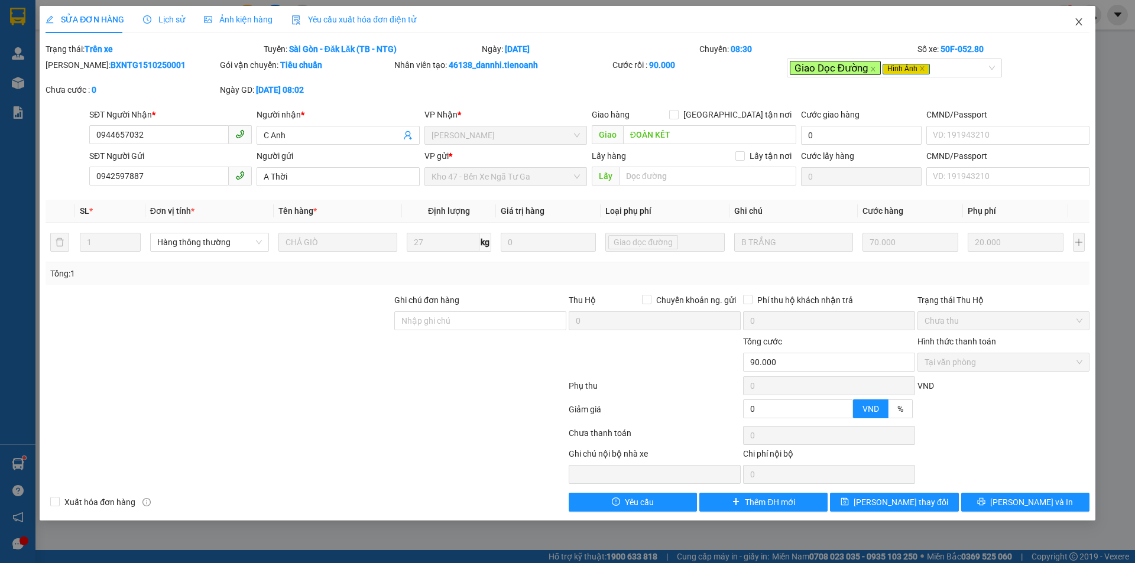
click at [1081, 36] on span "Close" at bounding box center [1078, 22] width 33 height 33
